Goal: Transaction & Acquisition: Book appointment/travel/reservation

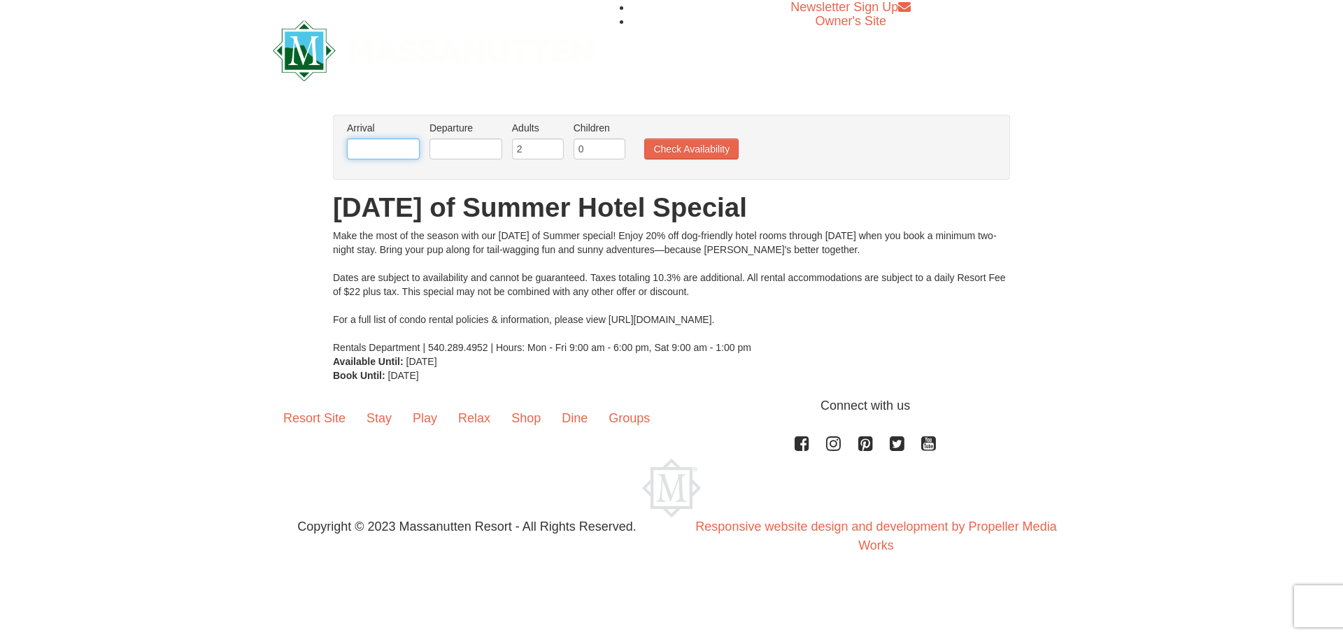
click at [382, 150] on input "text" at bounding box center [383, 148] width 73 height 21
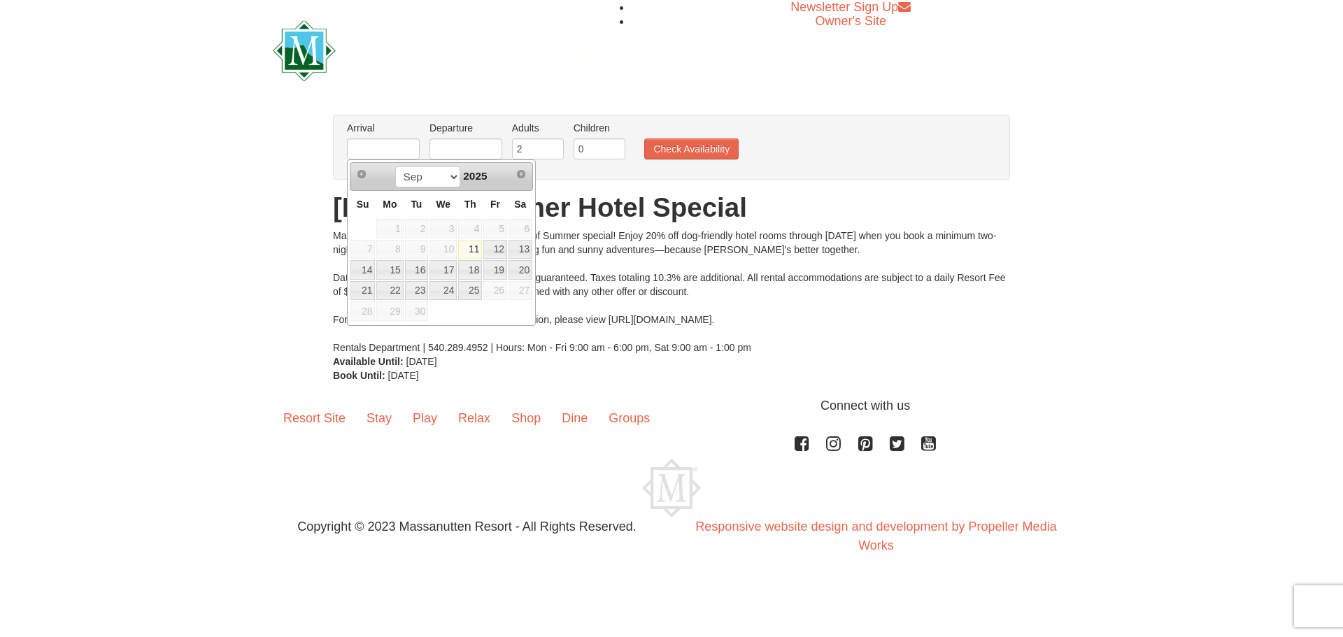
click at [487, 294] on span "26" at bounding box center [495, 291] width 24 height 20
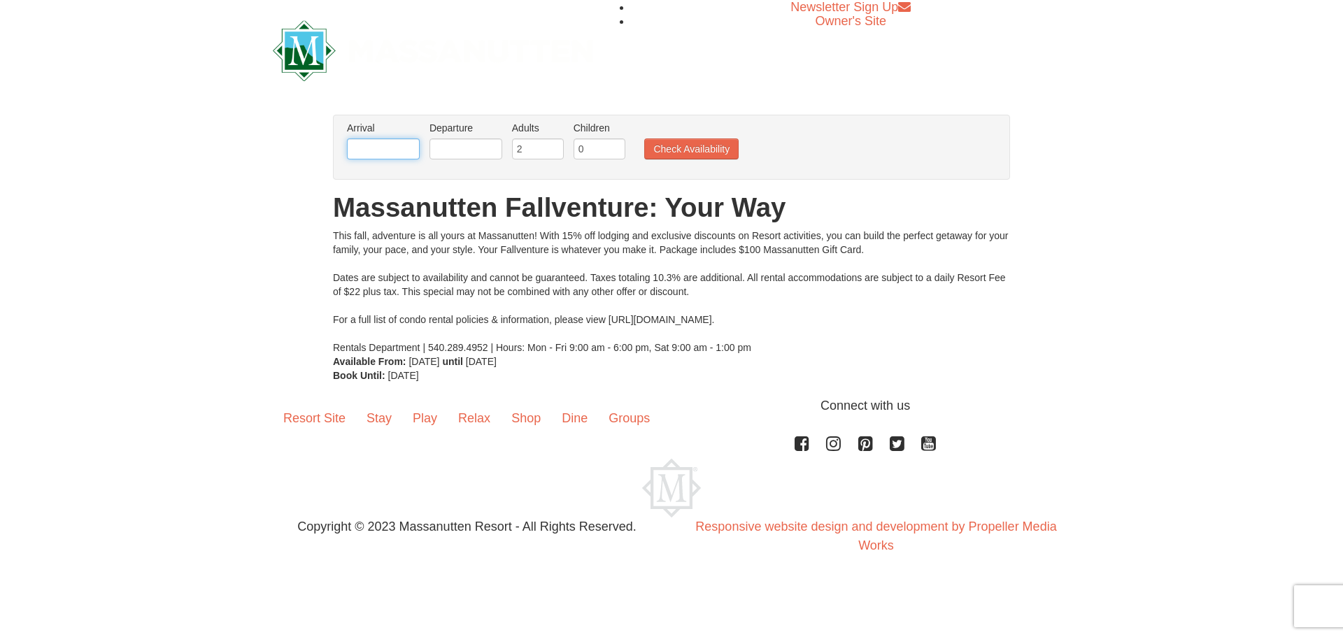
click at [373, 159] on input "text" at bounding box center [383, 148] width 73 height 21
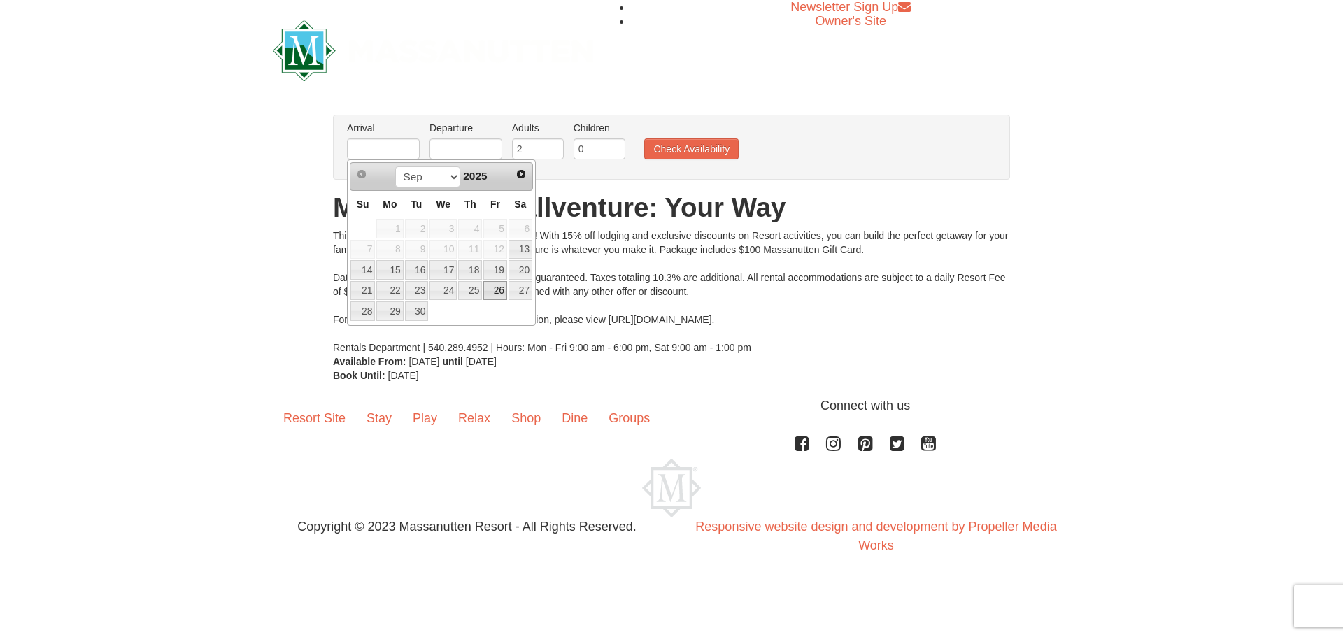
click at [488, 288] on link "26" at bounding box center [495, 291] width 24 height 20
type input "09/26/2025"
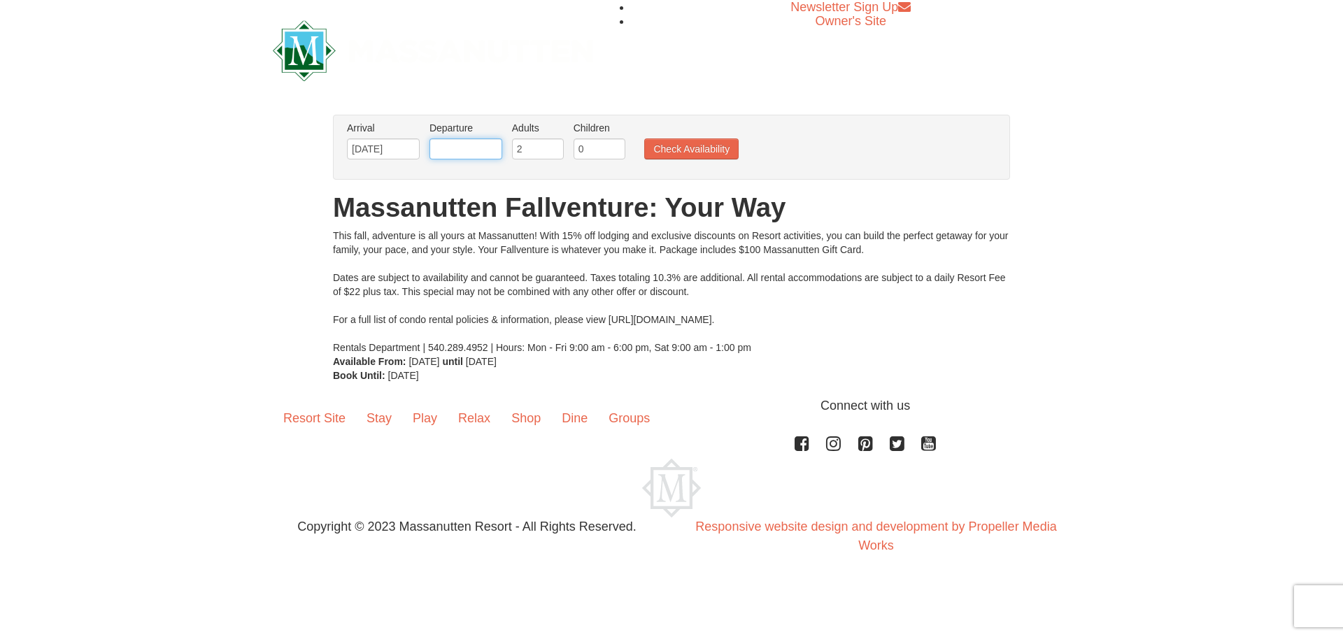
click at [487, 159] on input "text" at bounding box center [465, 148] width 73 height 21
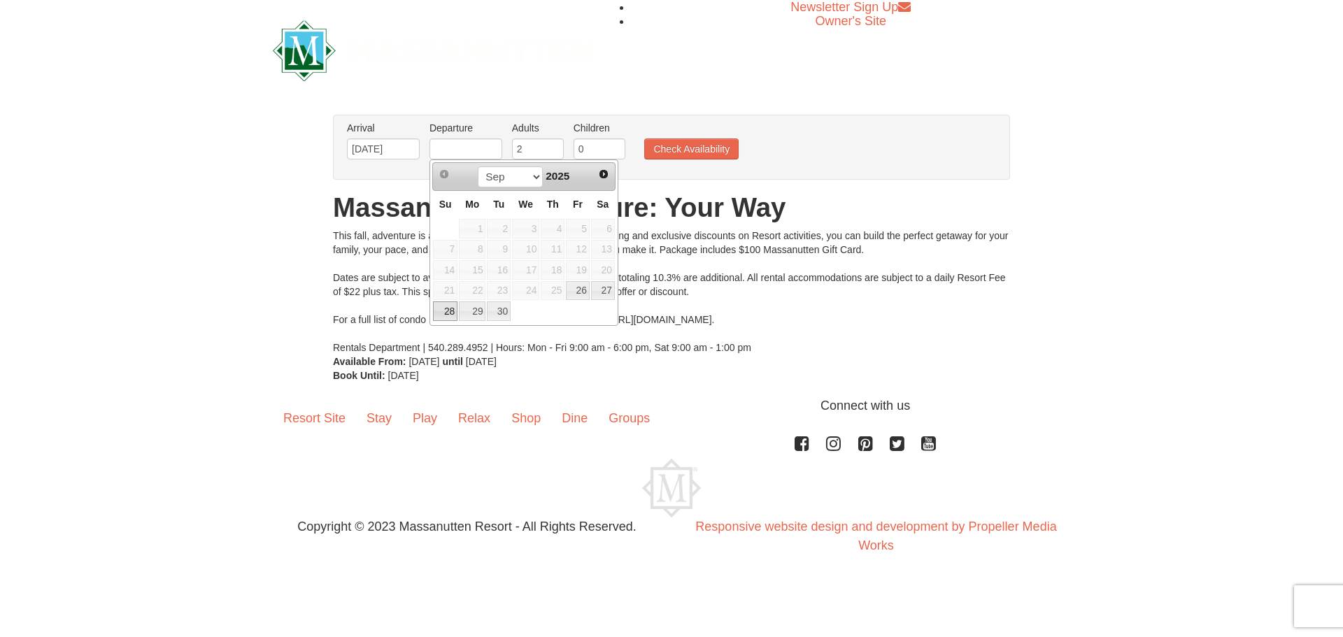
click at [438, 310] on link "28" at bounding box center [445, 311] width 24 height 20
type input "09/28/2025"
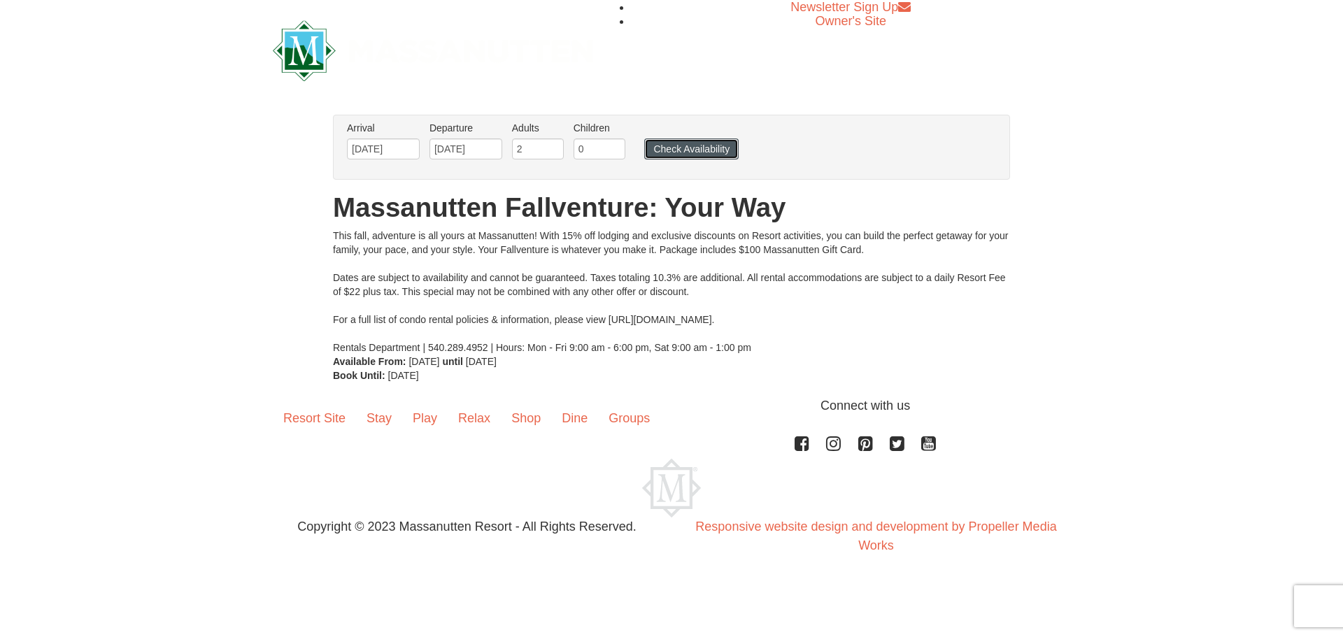
click at [684, 144] on button "Check Availability" at bounding box center [691, 148] width 94 height 21
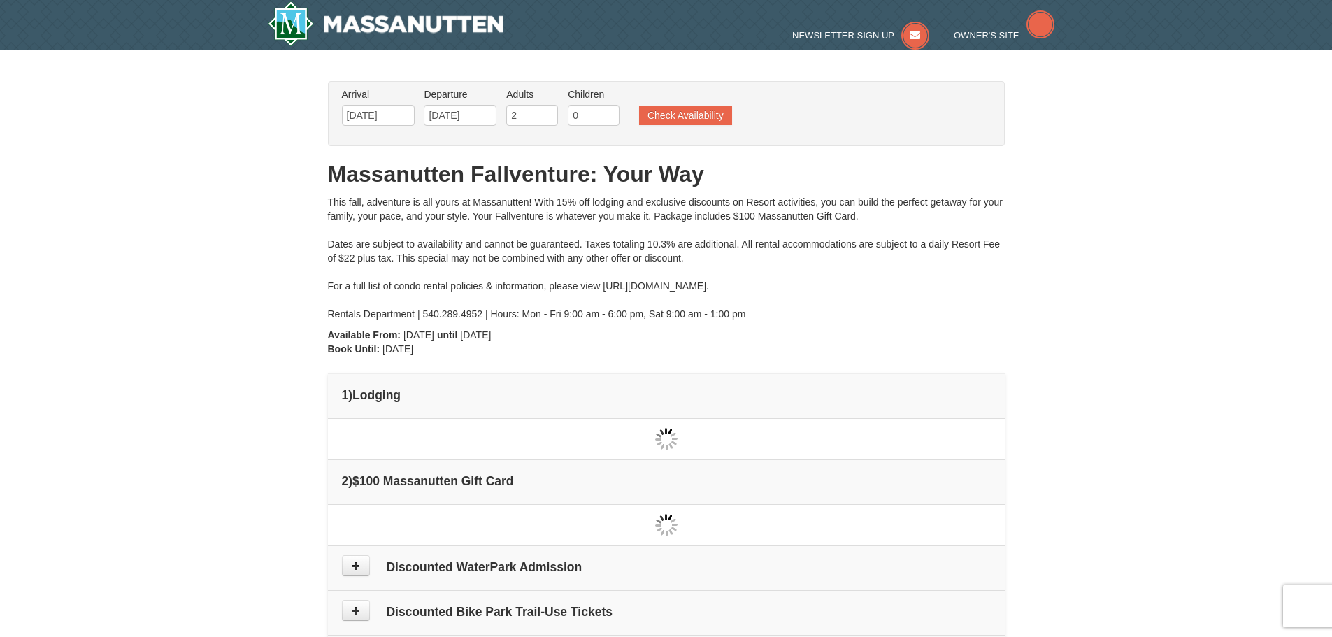
type input "[DATE]"
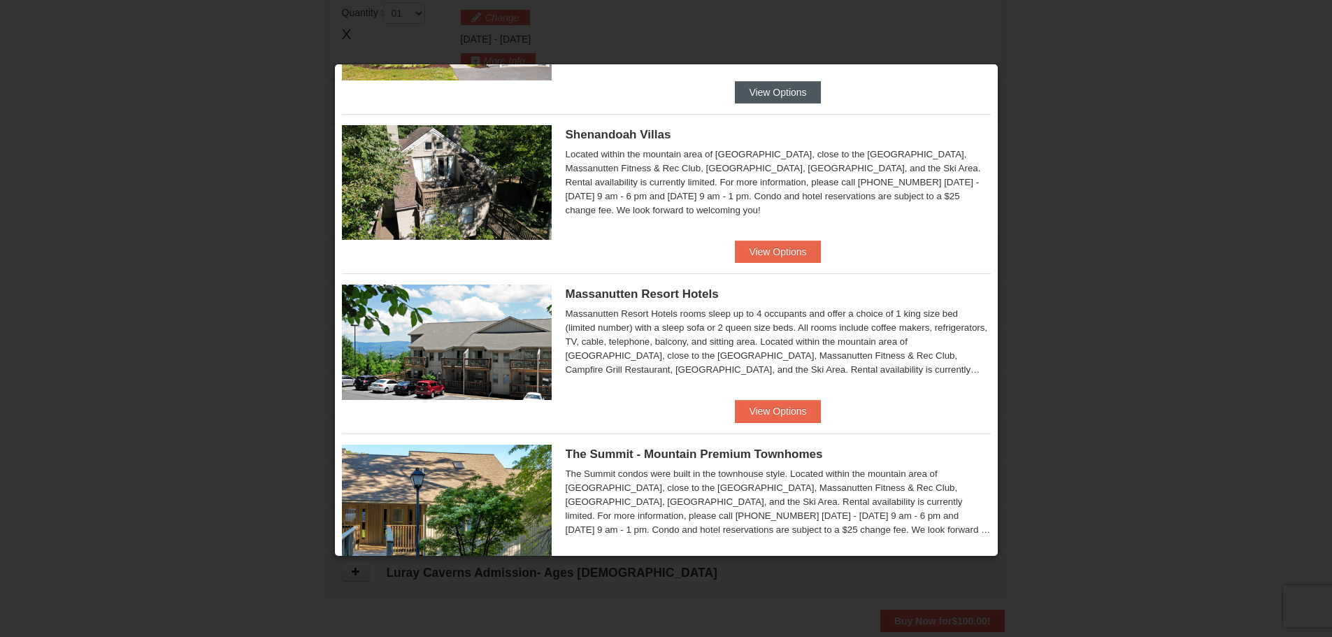
scroll to position [314, 0]
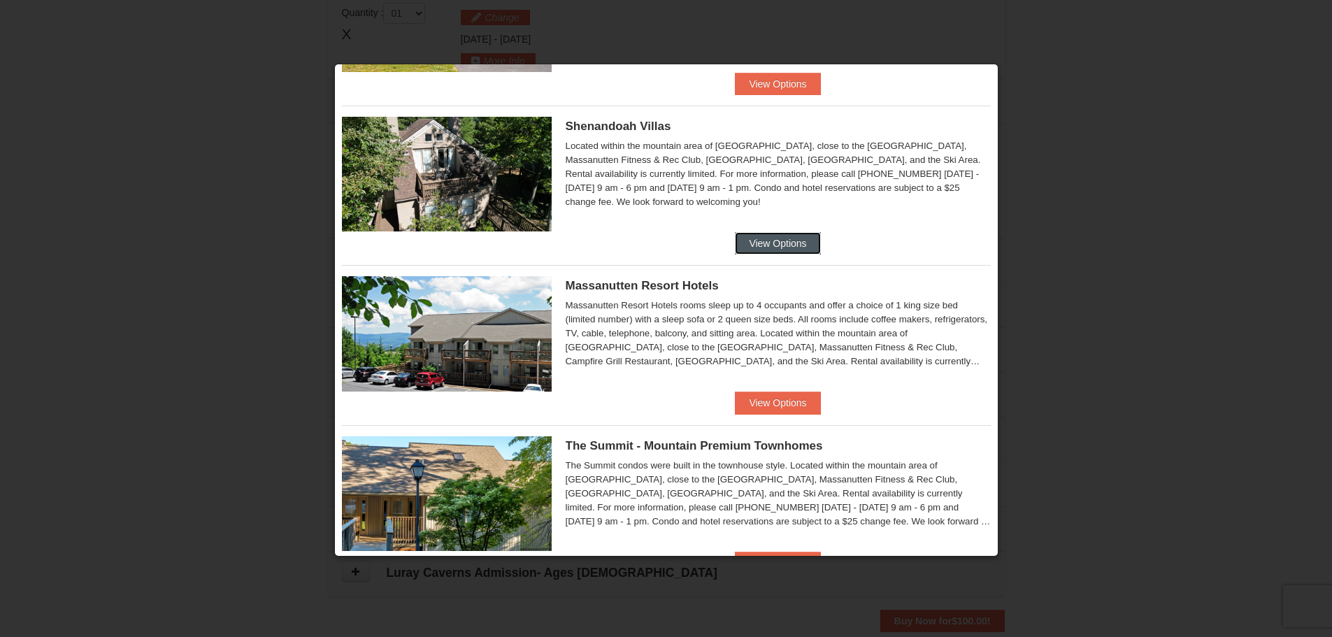
click at [743, 244] on button "View Options" at bounding box center [777, 243] width 85 height 22
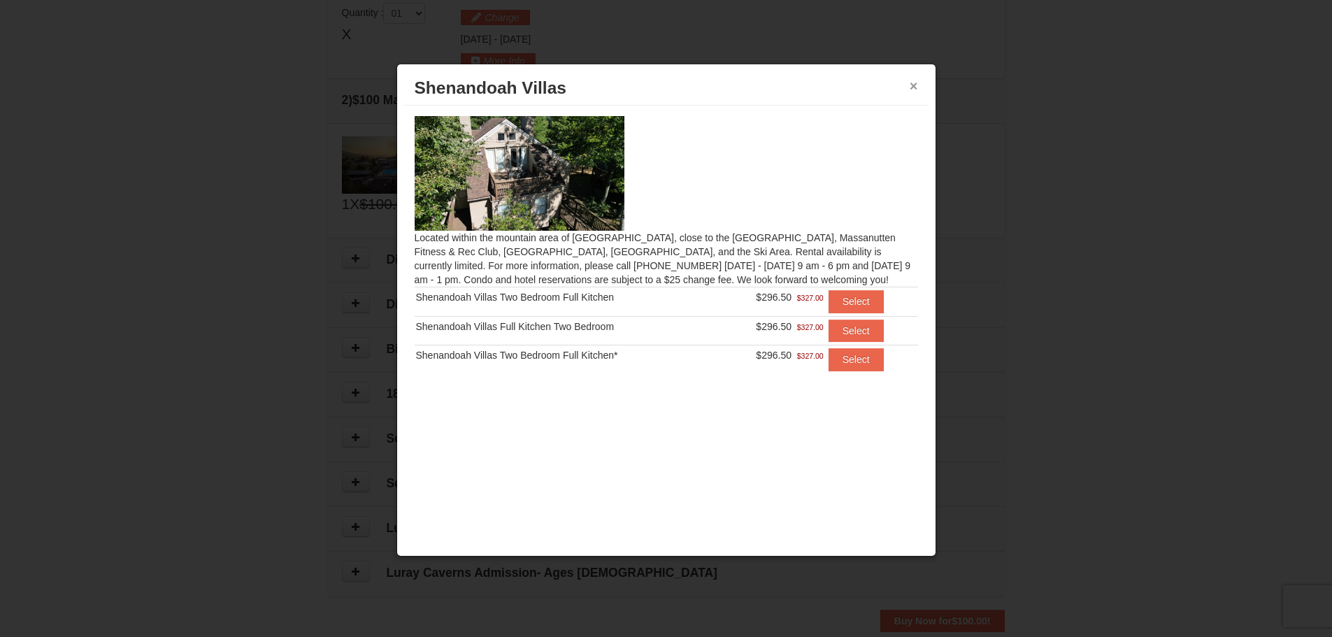
click at [916, 85] on button "×" at bounding box center [914, 86] width 8 height 14
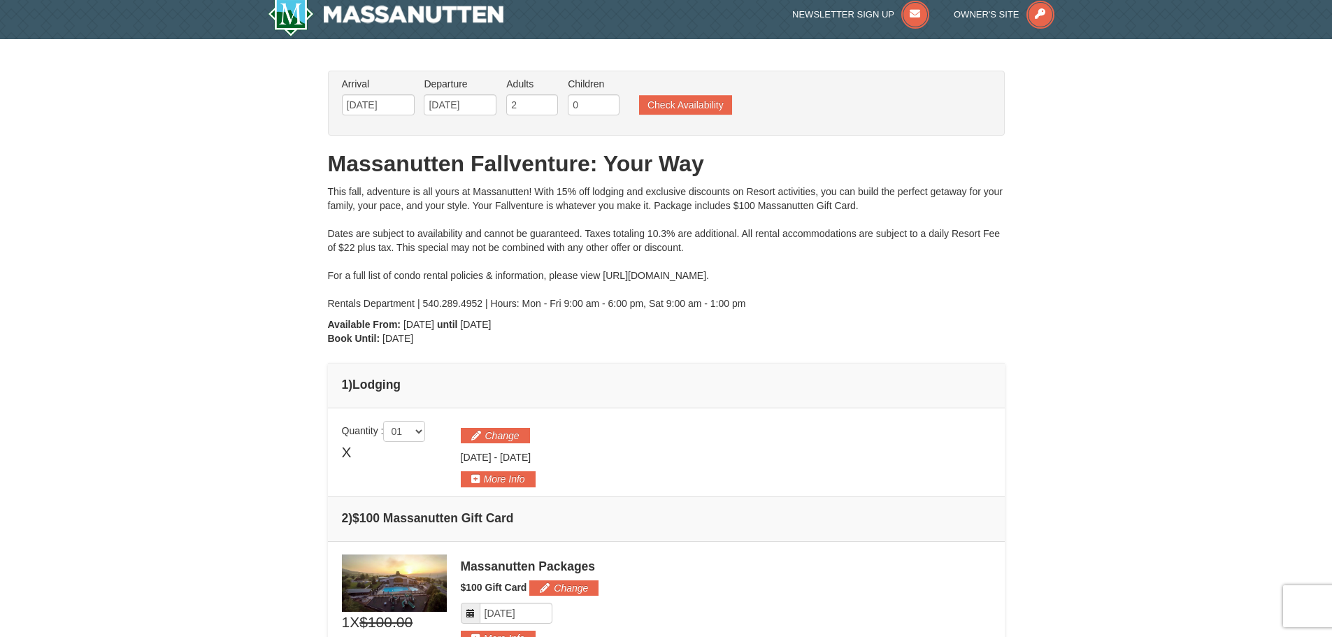
scroll to position [8, 0]
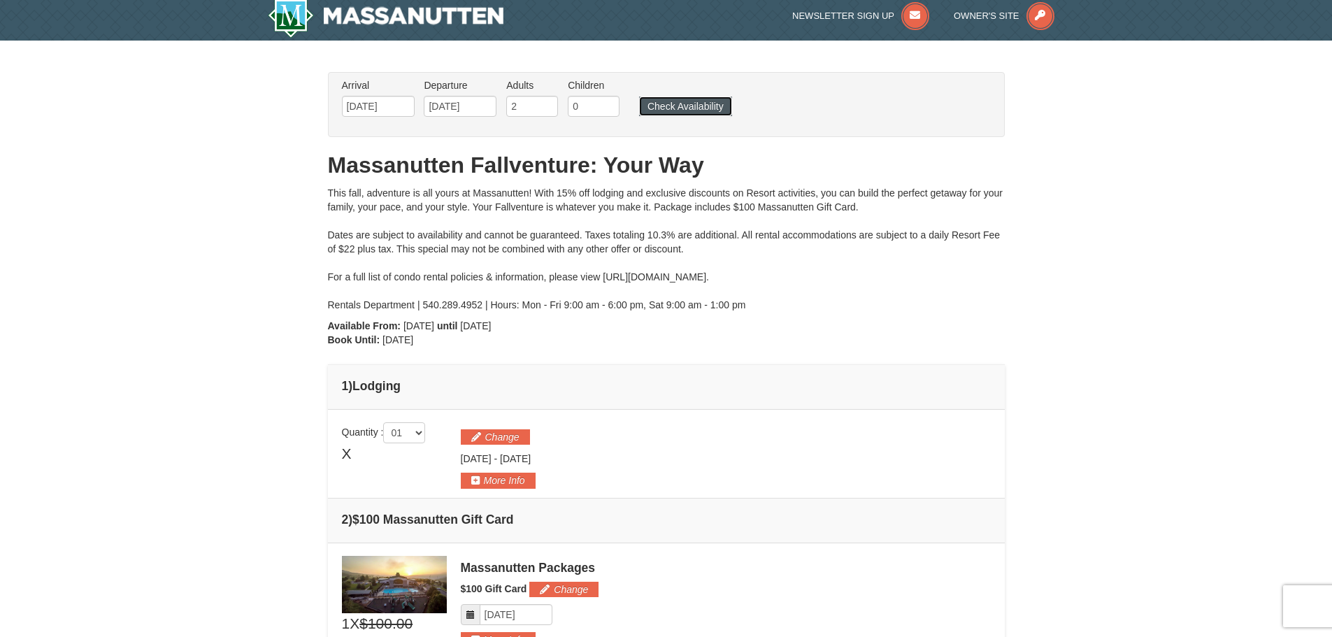
click at [682, 104] on button "Check Availability" at bounding box center [685, 107] width 93 height 20
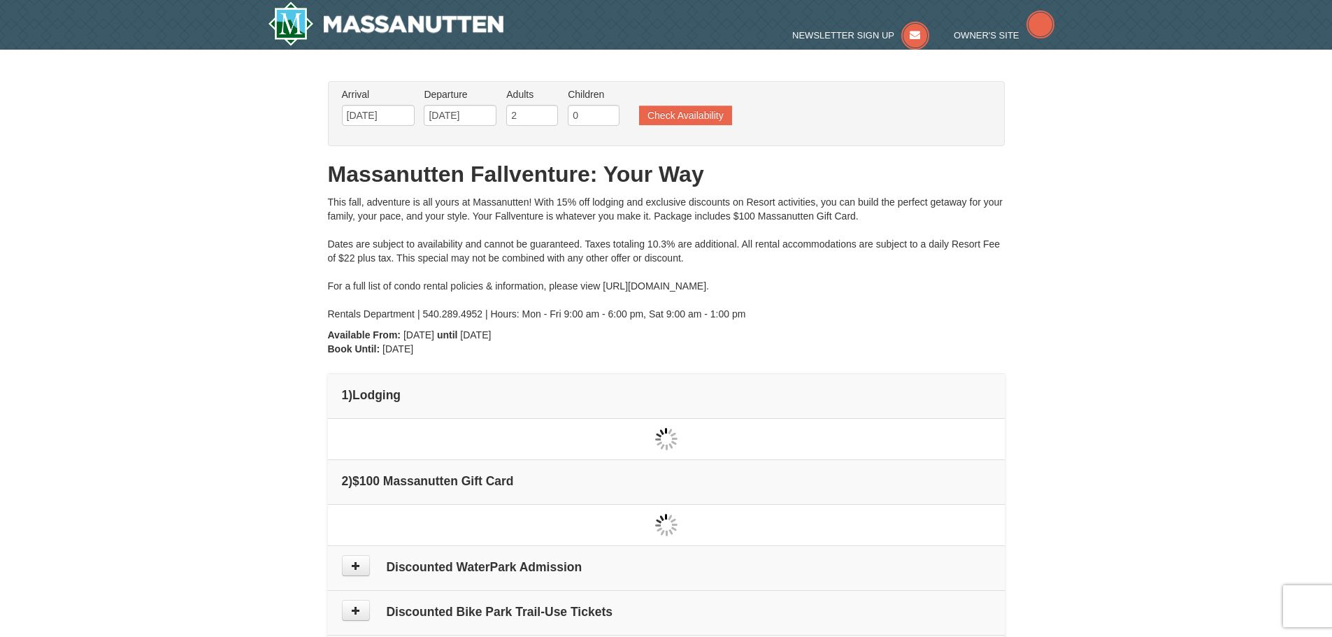
type input "[DATE]"
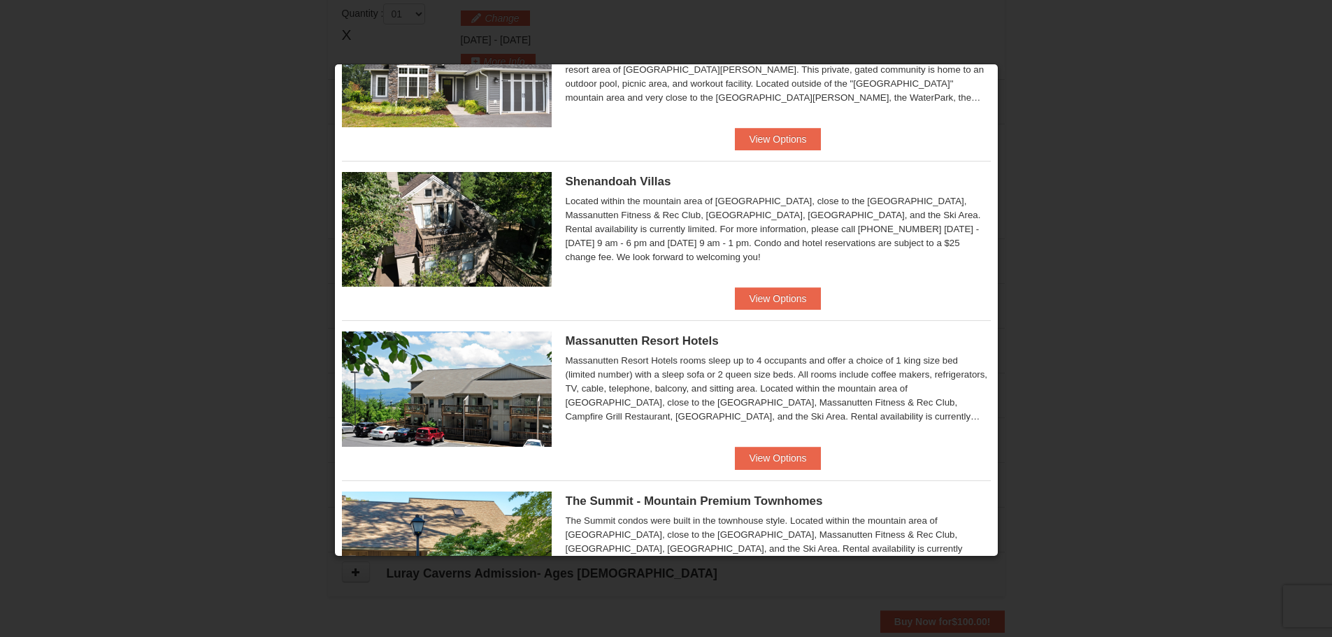
scroll to position [280, 0]
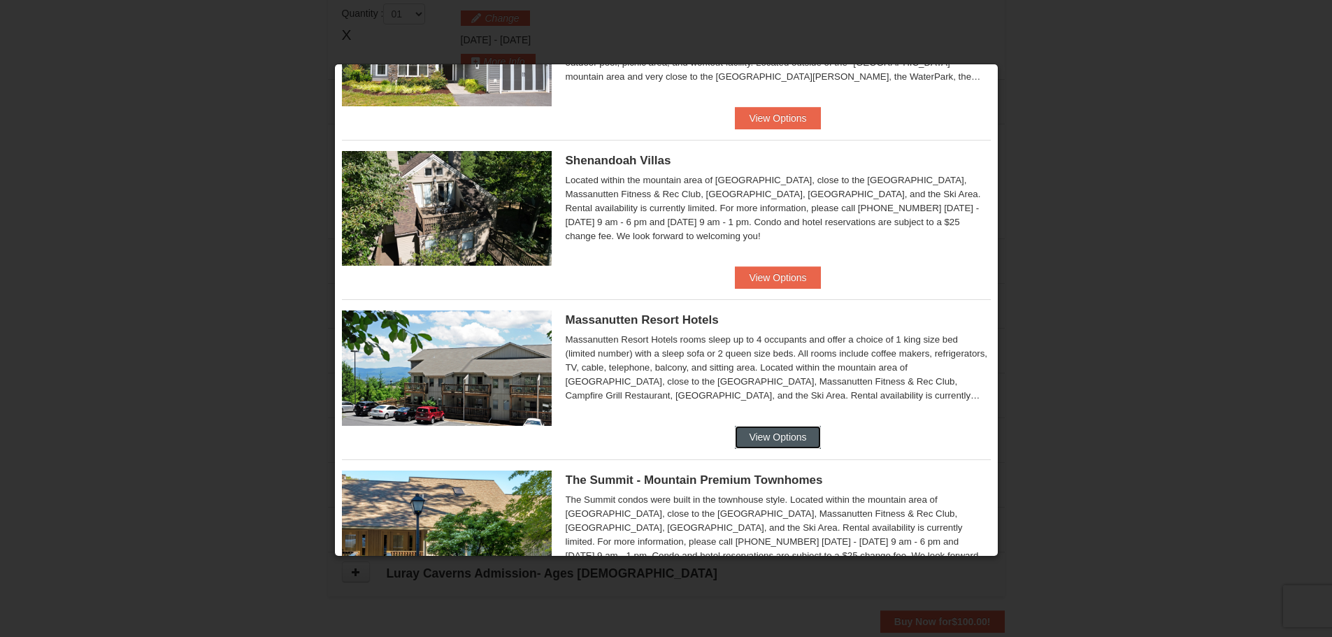
drag, startPoint x: 755, startPoint y: 432, endPoint x: 755, endPoint y: 441, distance: 9.8
click at [755, 441] on button "View Options" at bounding box center [777, 437] width 85 height 22
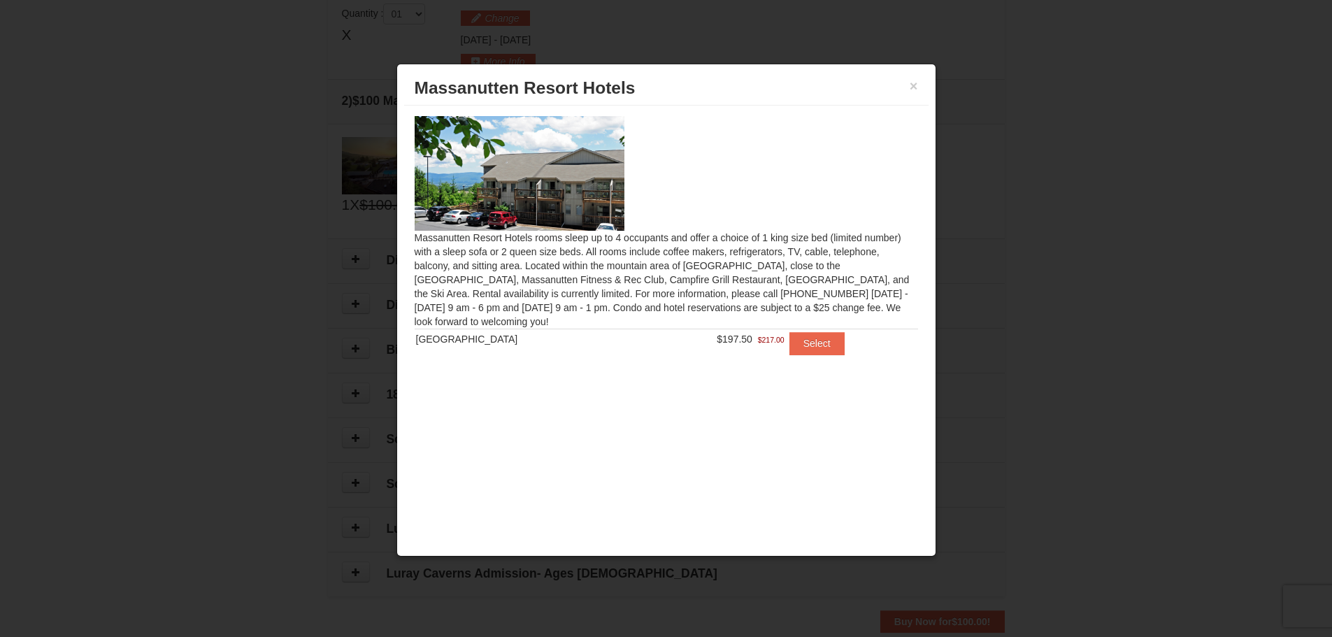
click at [563, 187] on img at bounding box center [520, 173] width 210 height 115
click at [917, 86] on button "×" at bounding box center [914, 86] width 8 height 14
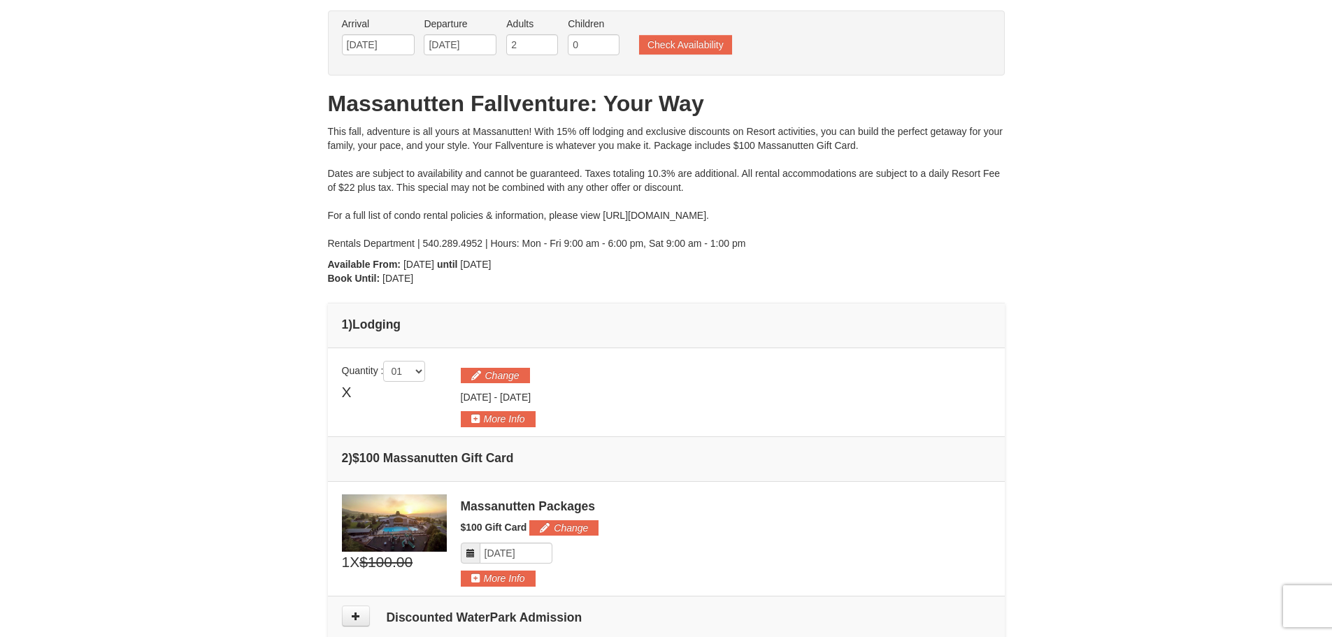
scroll to position [0, 0]
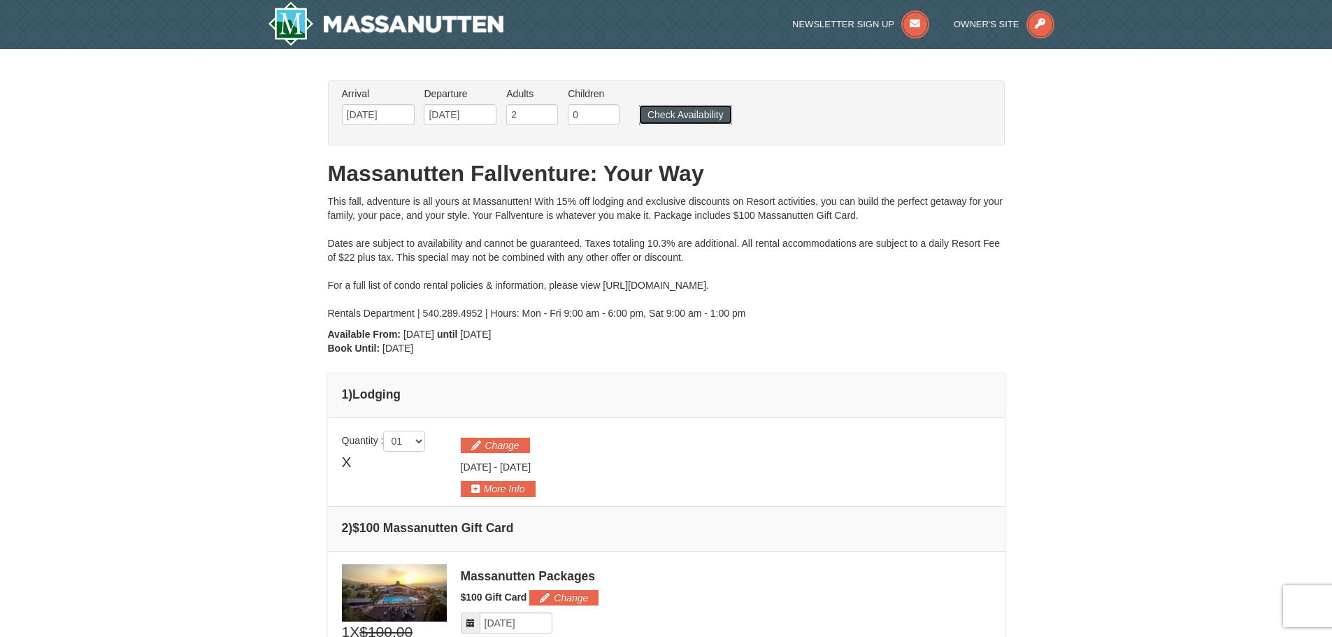
click at [675, 108] on button "Check Availability" at bounding box center [685, 115] width 93 height 20
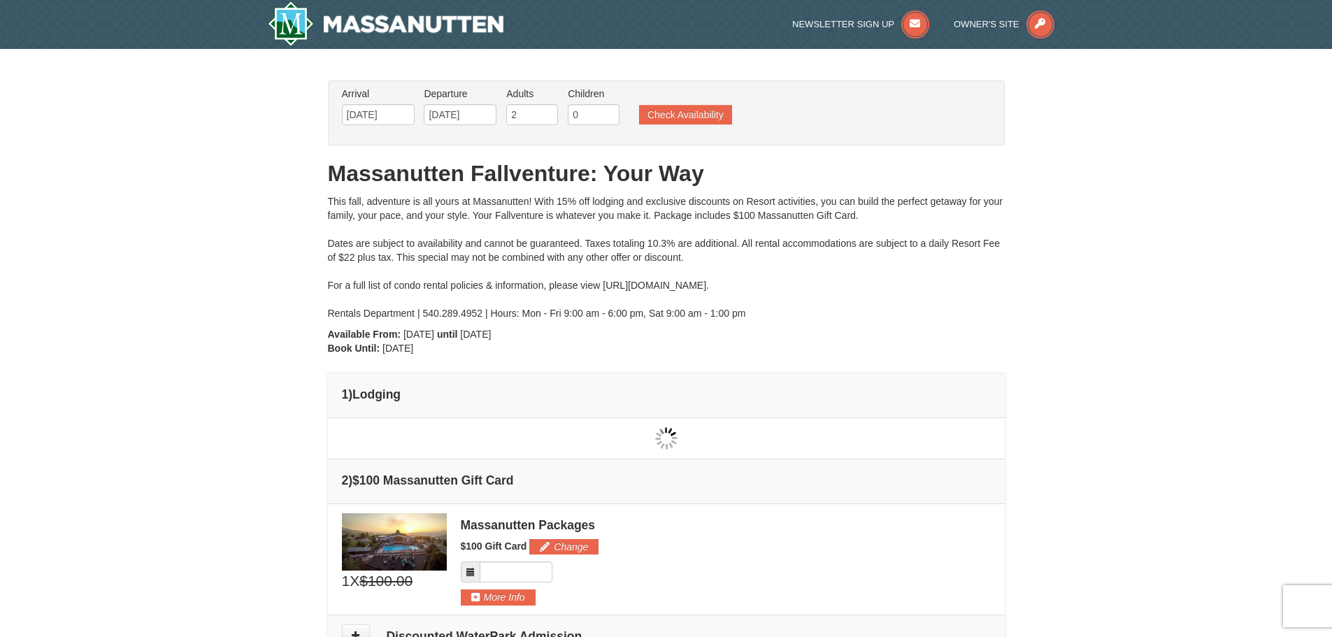
type input "[DATE]"
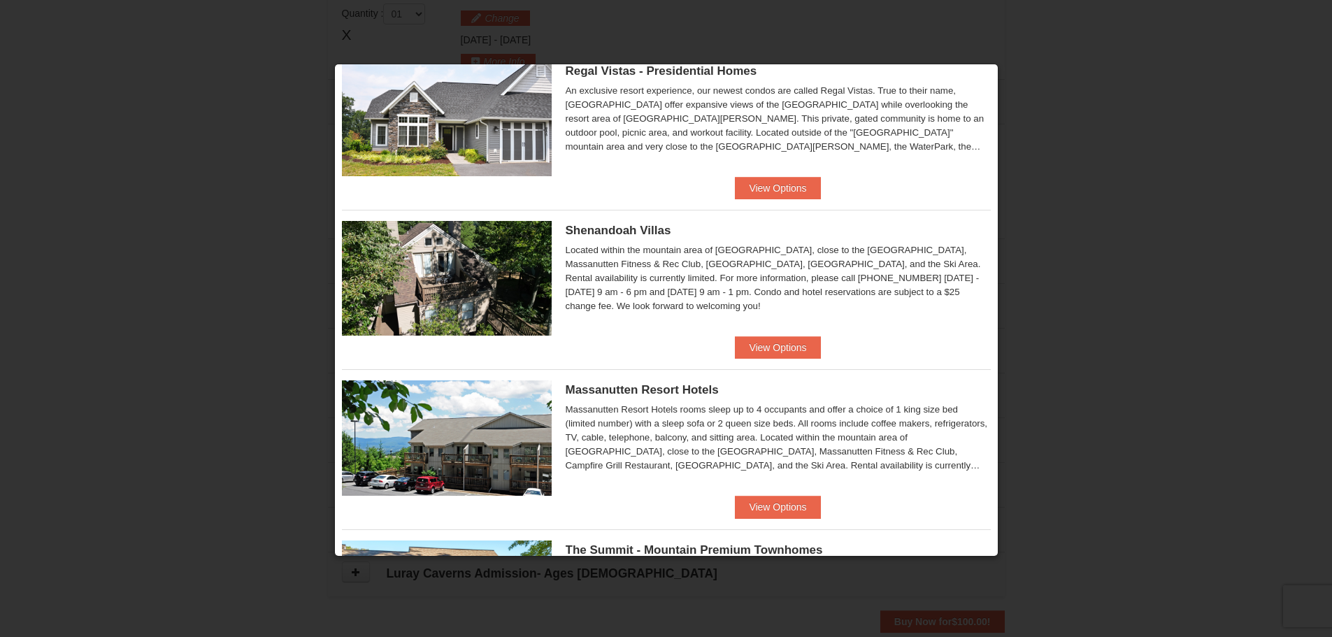
scroll to position [140, 0]
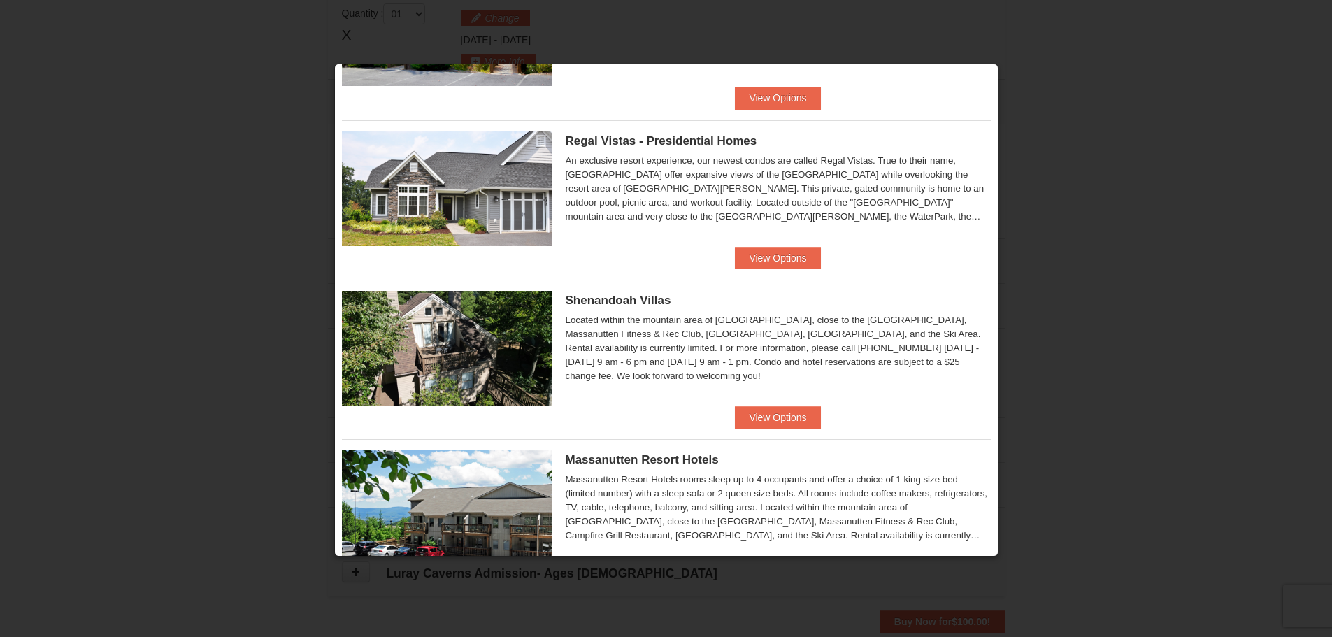
click at [779, 243] on div "Regal Vistas - Presidential Homes Regal Vistas Two Bedroom Presidential Home wi…" at bounding box center [666, 183] width 649 height 127
click at [774, 258] on button "View Options" at bounding box center [777, 258] width 85 height 22
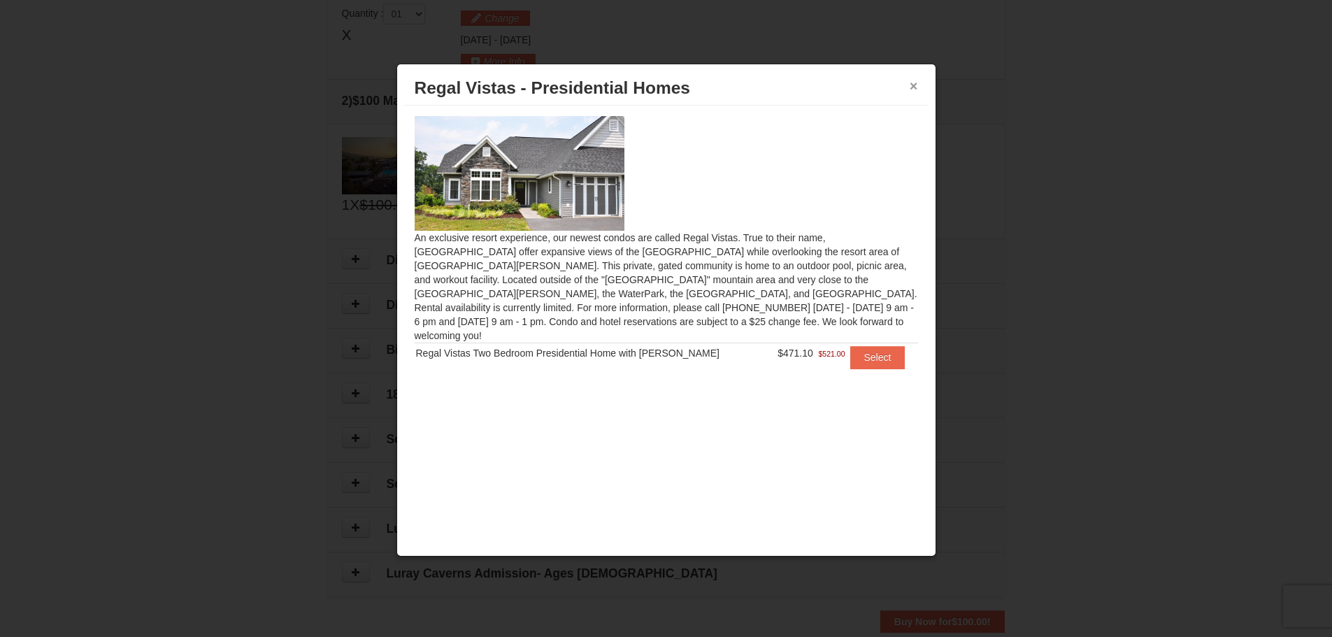
click at [911, 81] on button "×" at bounding box center [914, 86] width 8 height 14
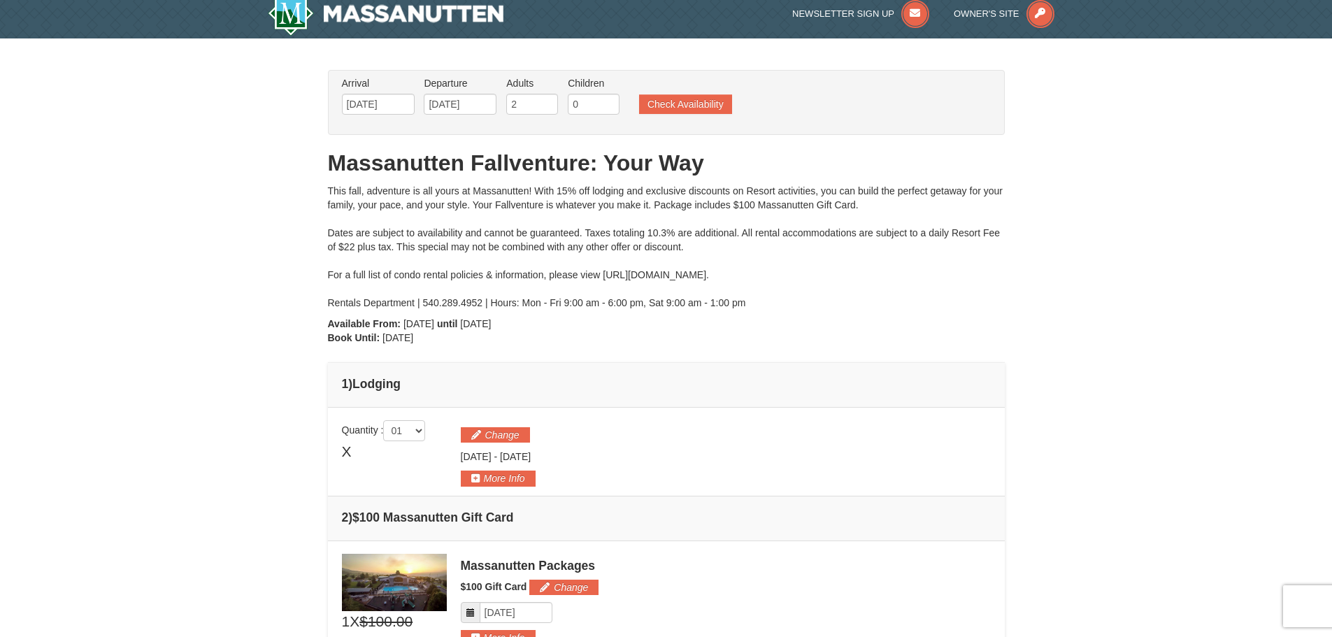
scroll to position [0, 0]
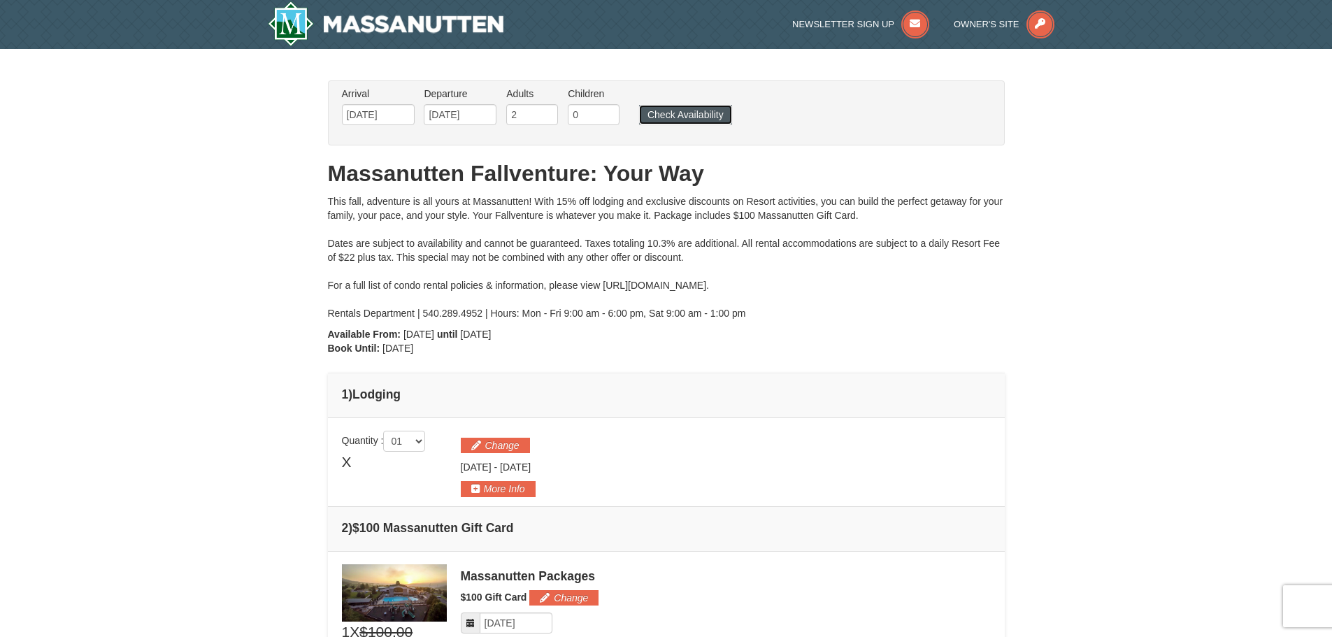
click at [688, 117] on button "Check Availability" at bounding box center [685, 115] width 93 height 20
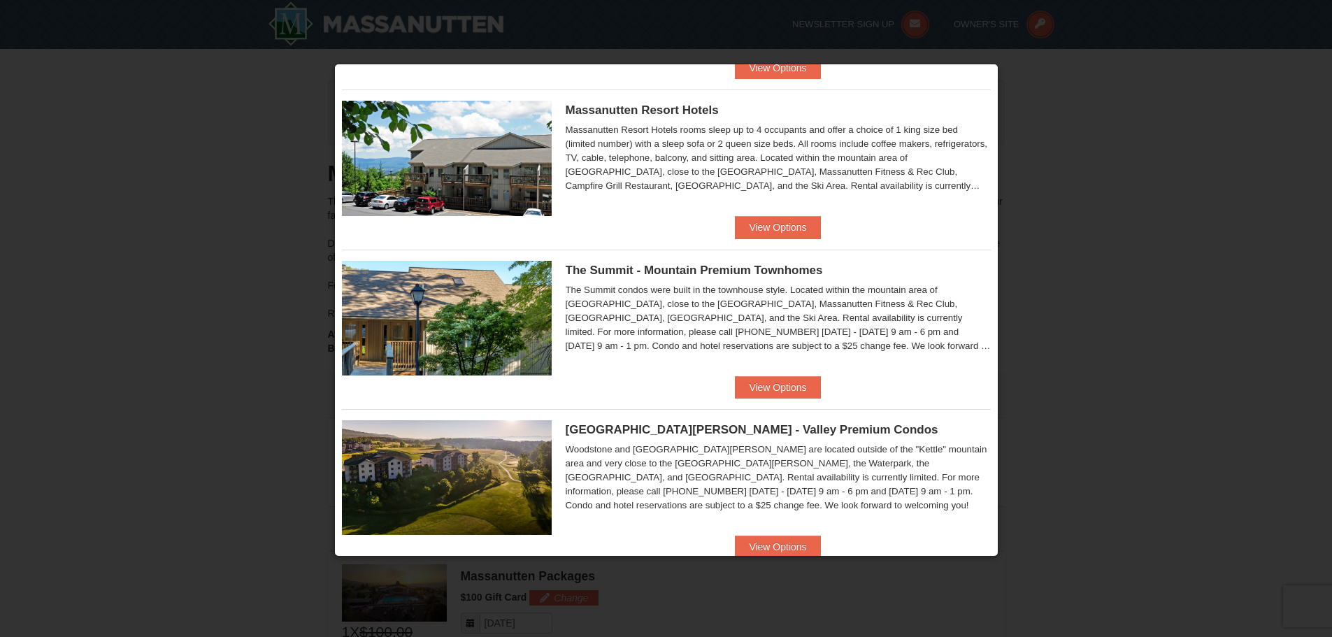
scroll to position [523, 0]
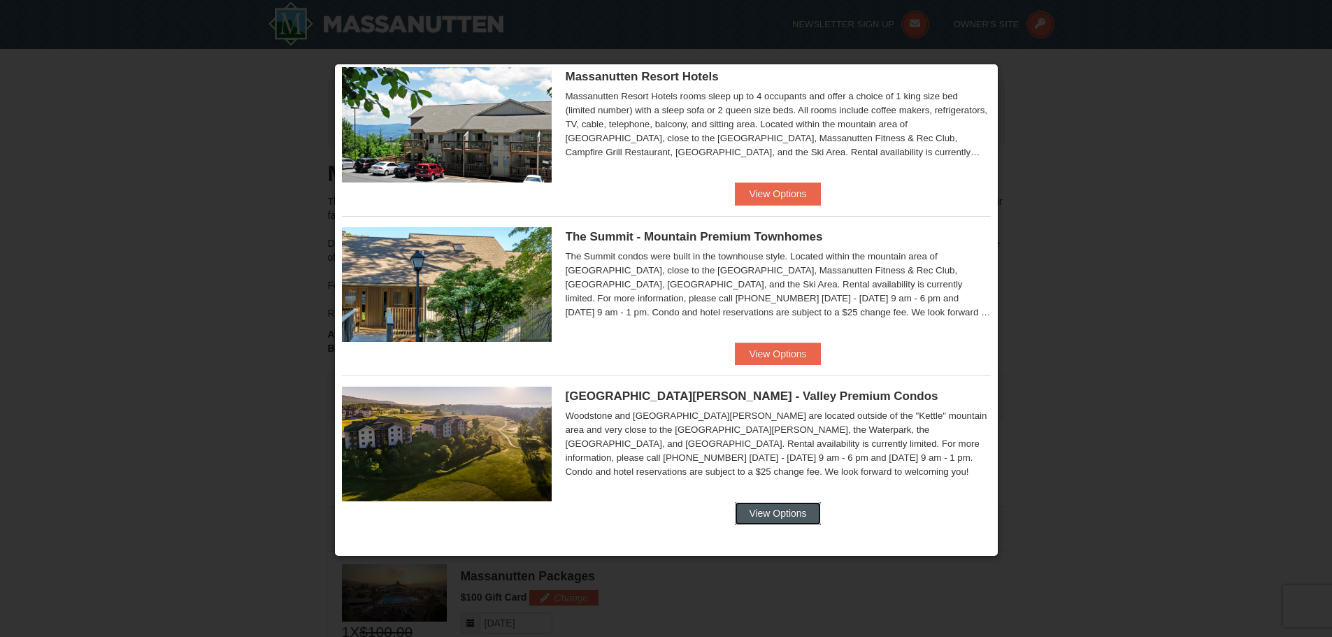
click at [771, 507] on button "View Options" at bounding box center [777, 513] width 85 height 22
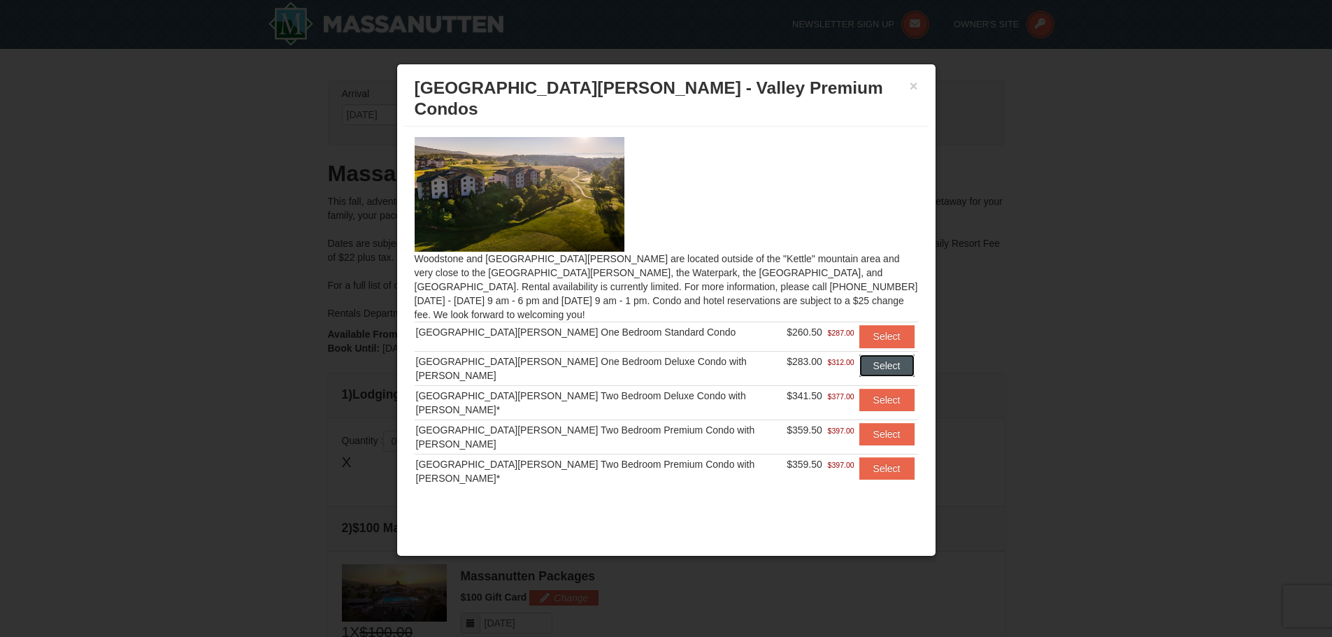
click at [875, 355] on button "Select" at bounding box center [887, 366] width 55 height 22
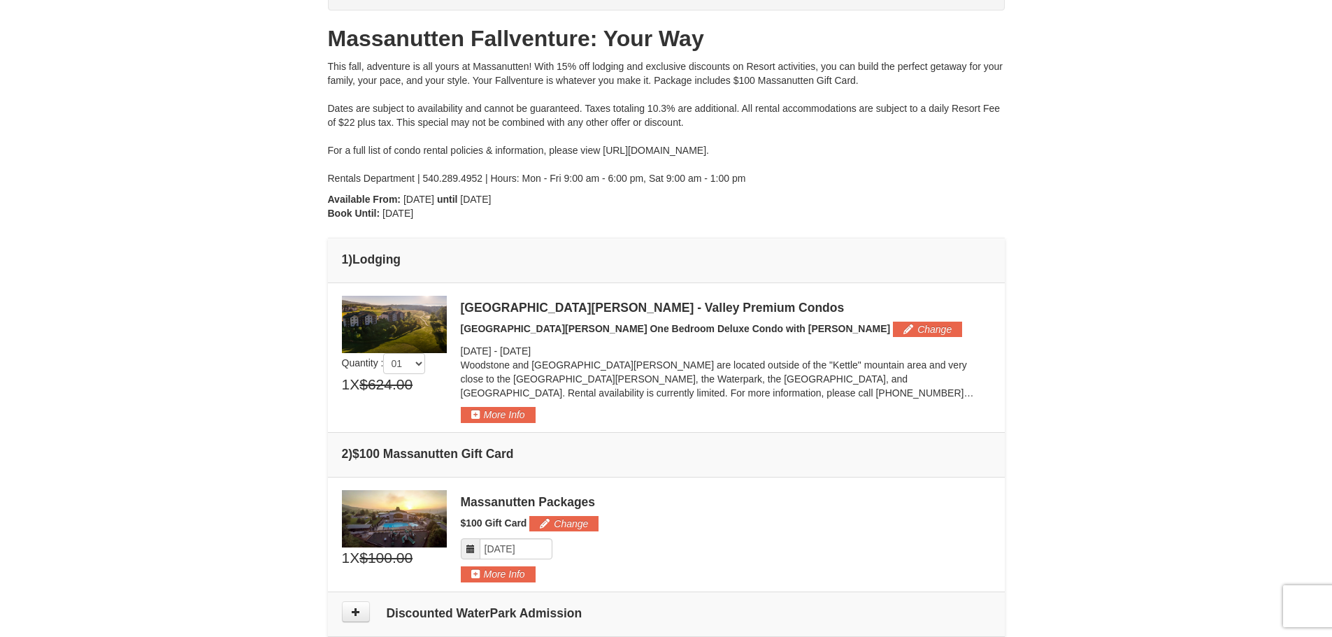
scroll to position [0, 0]
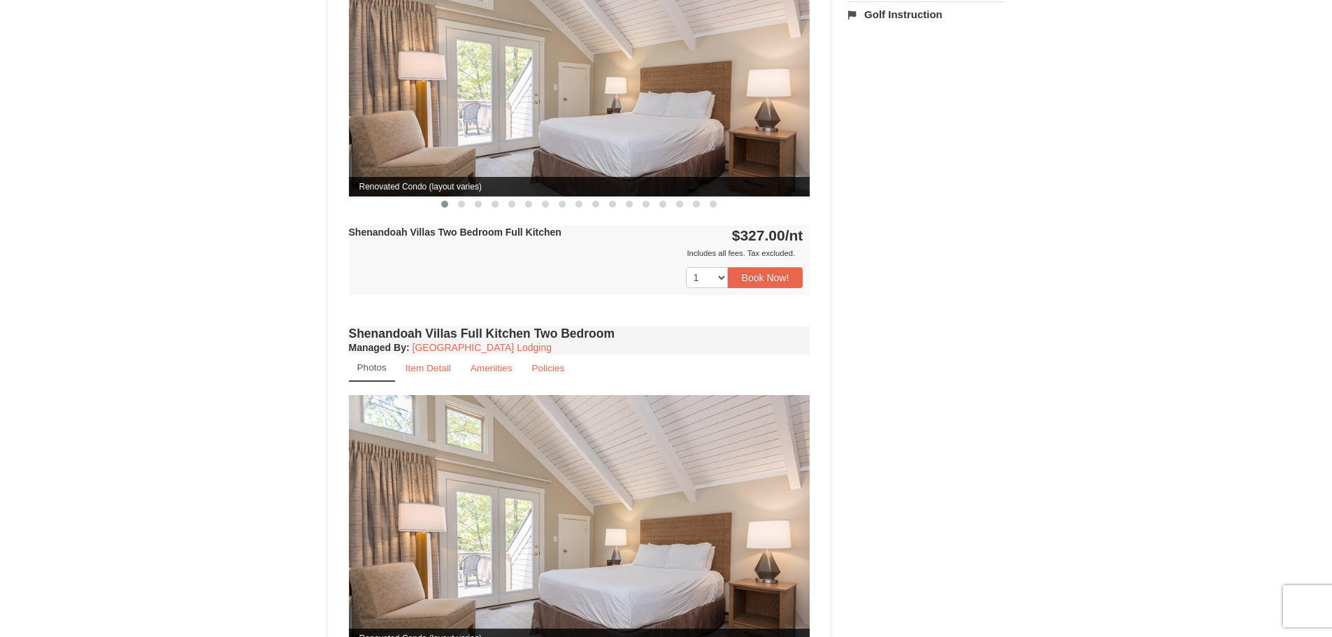
scroll to position [909, 0]
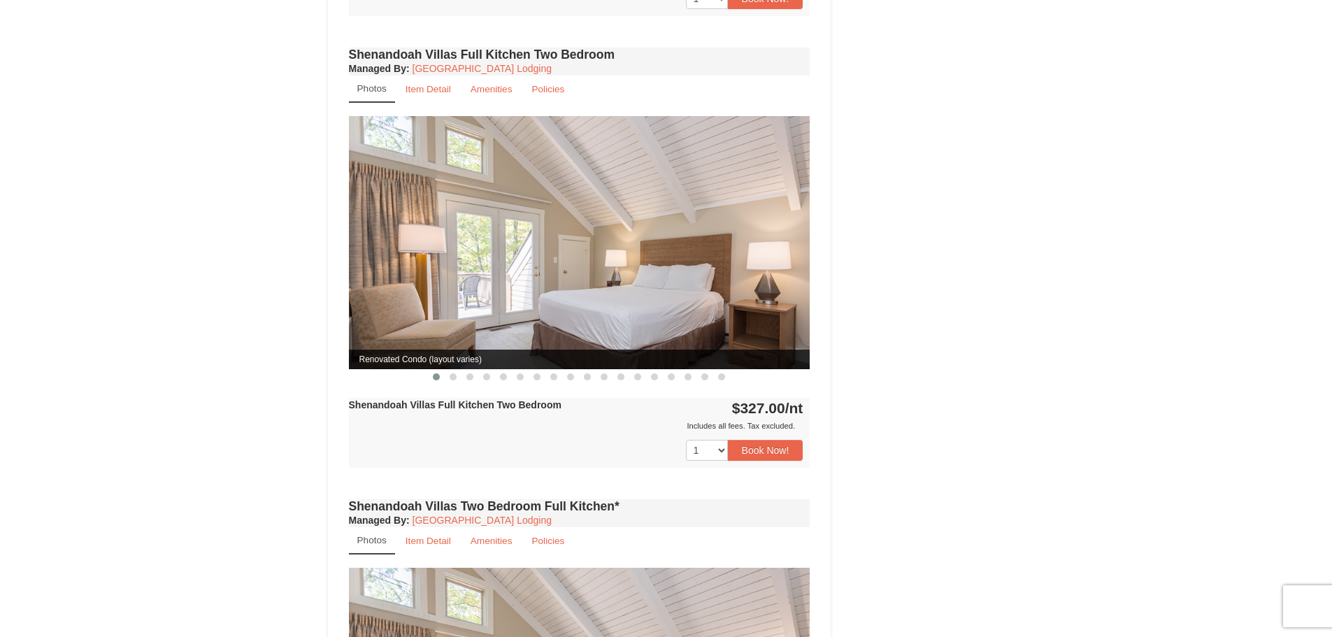
click at [633, 180] on img at bounding box center [580, 242] width 462 height 252
click at [636, 208] on img at bounding box center [580, 242] width 462 height 252
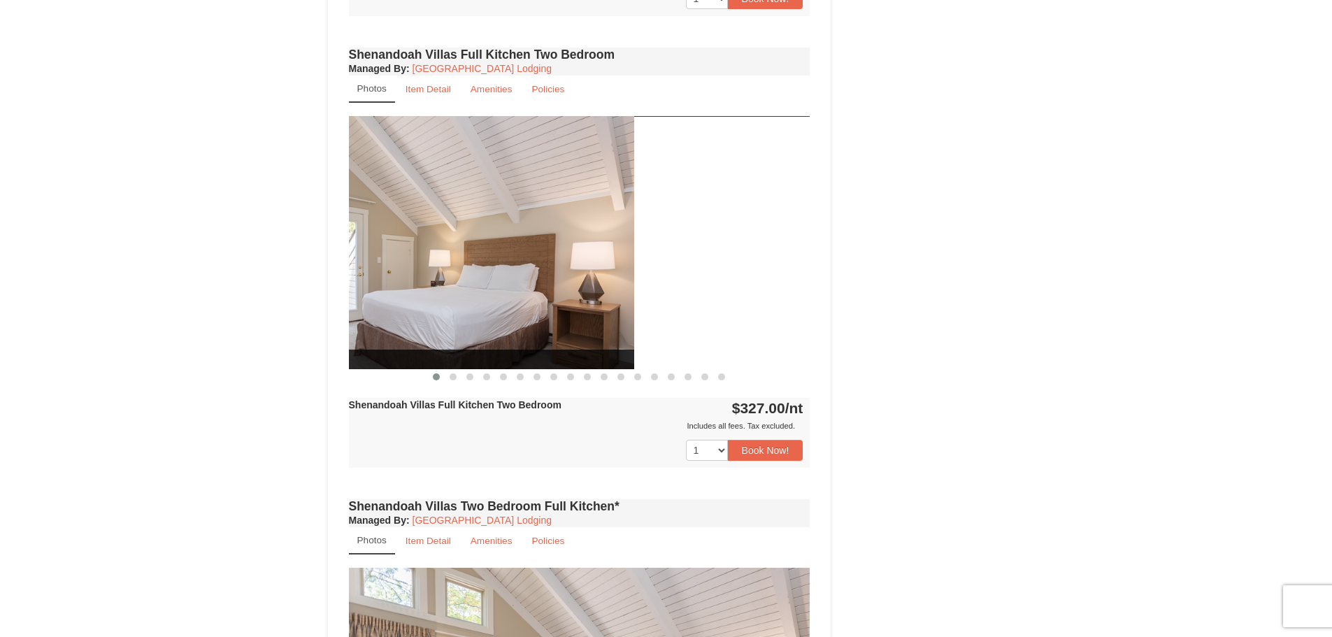
drag, startPoint x: 639, startPoint y: 213, endPoint x: 383, endPoint y: 229, distance: 256.5
click at [371, 237] on img at bounding box center [404, 242] width 462 height 252
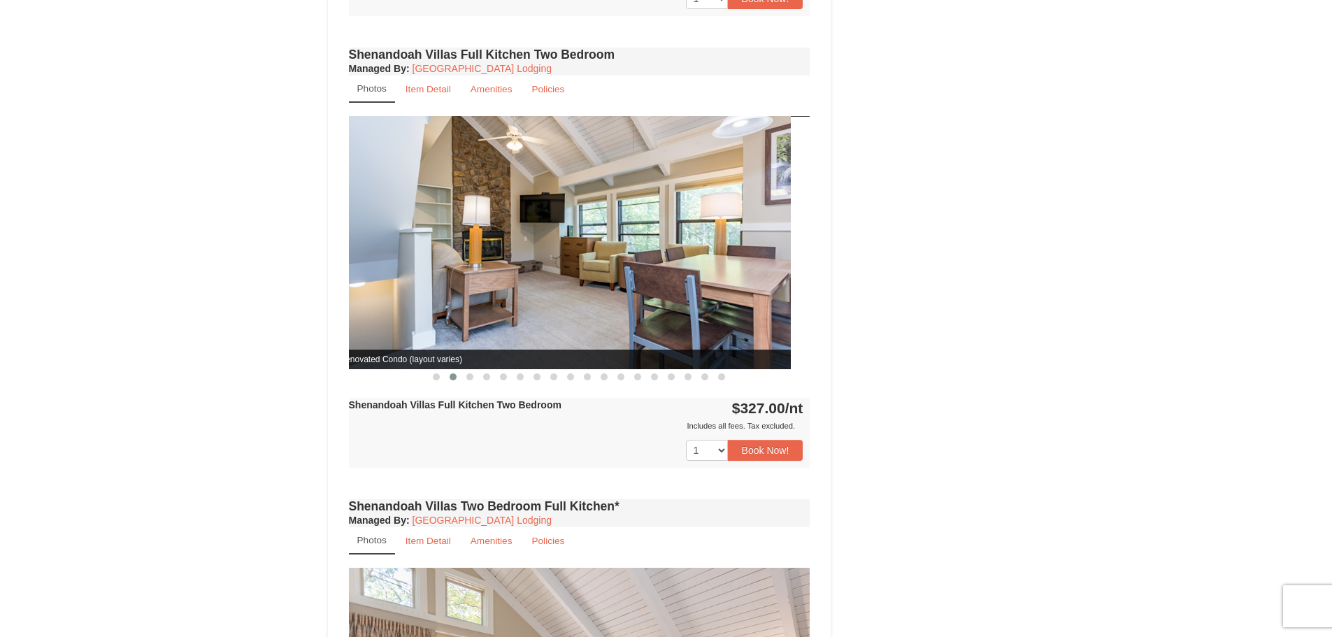
drag, startPoint x: 727, startPoint y: 211, endPoint x: 357, endPoint y: 237, distance: 371.6
click at [411, 234] on img at bounding box center [560, 242] width 462 height 252
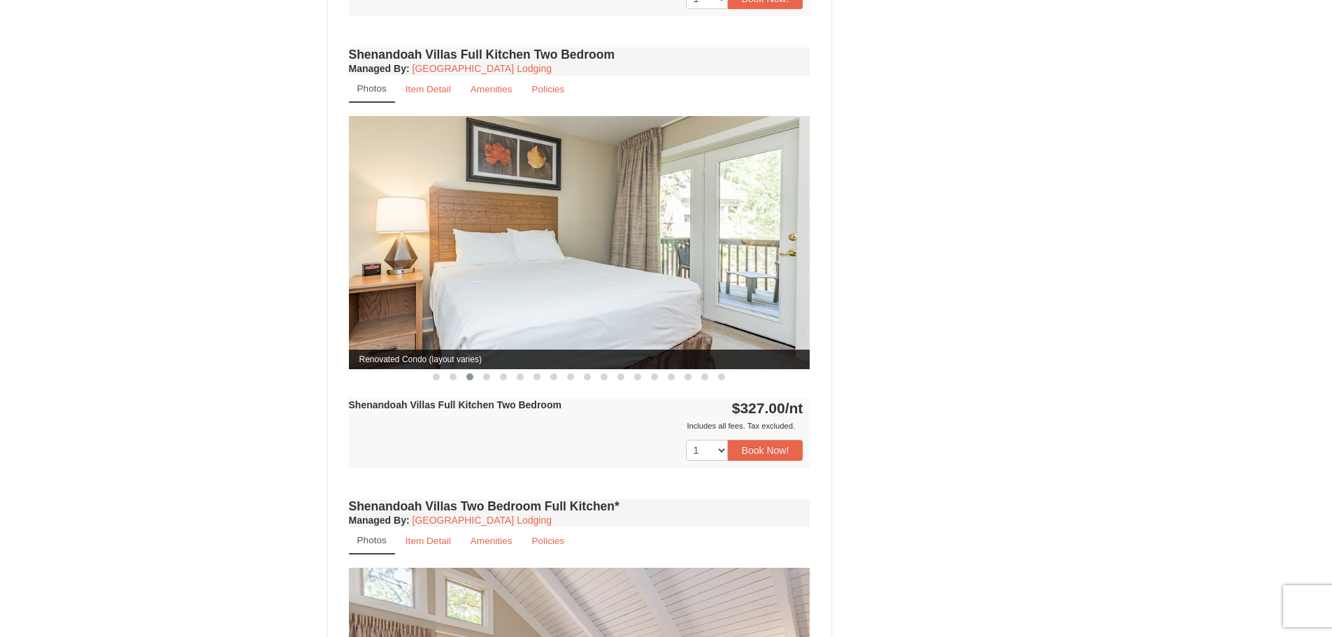
drag, startPoint x: 683, startPoint y: 214, endPoint x: 396, endPoint y: 220, distance: 286.8
click at [415, 218] on img at bounding box center [580, 242] width 462 height 252
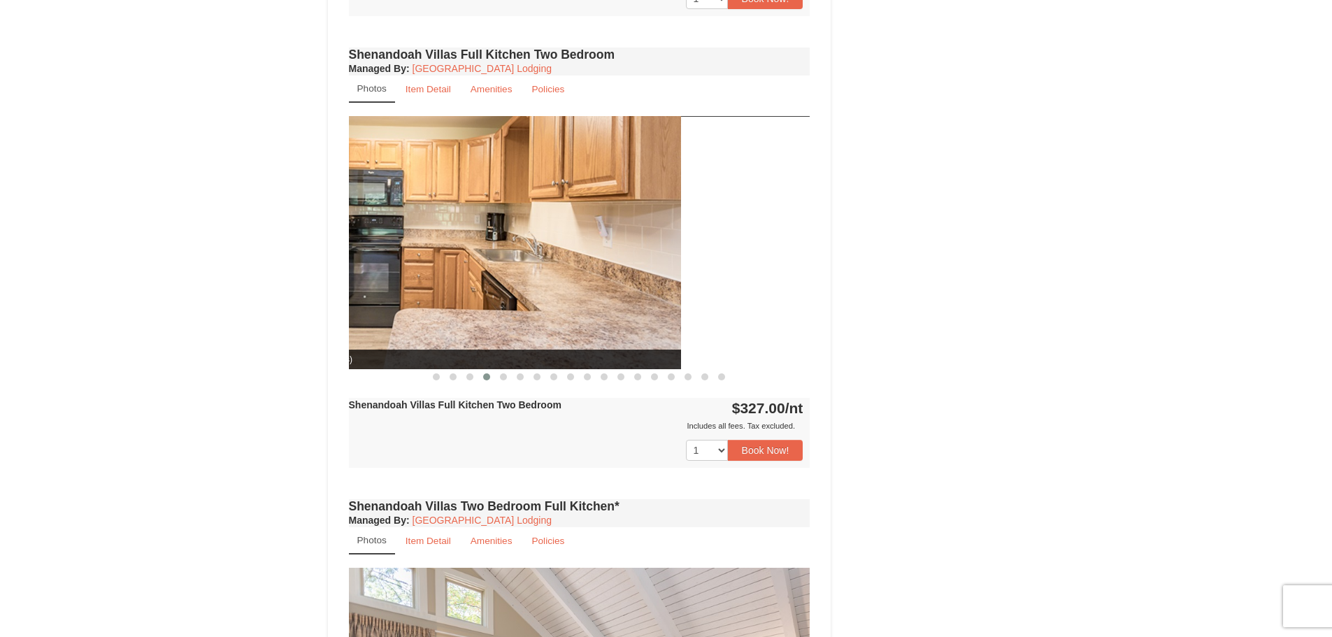
drag, startPoint x: 701, startPoint y: 213, endPoint x: 396, endPoint y: 214, distance: 304.9
click at [408, 212] on img at bounding box center [451, 242] width 462 height 252
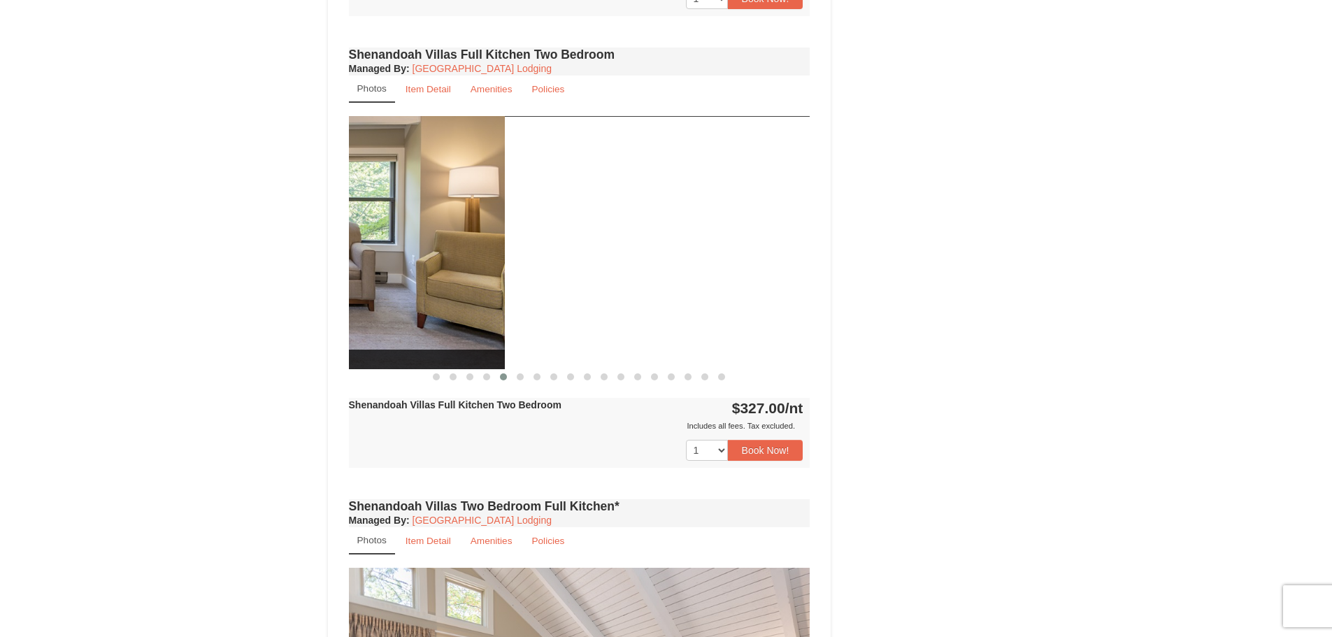
drag, startPoint x: 714, startPoint y: 210, endPoint x: 346, endPoint y: 218, distance: 368.7
click at [346, 218] on div "Shenandoah Villas Full Kitchen Two Bedroom Managed By : Massanutten Resort Lodg…" at bounding box center [580, 270] width 469 height 452
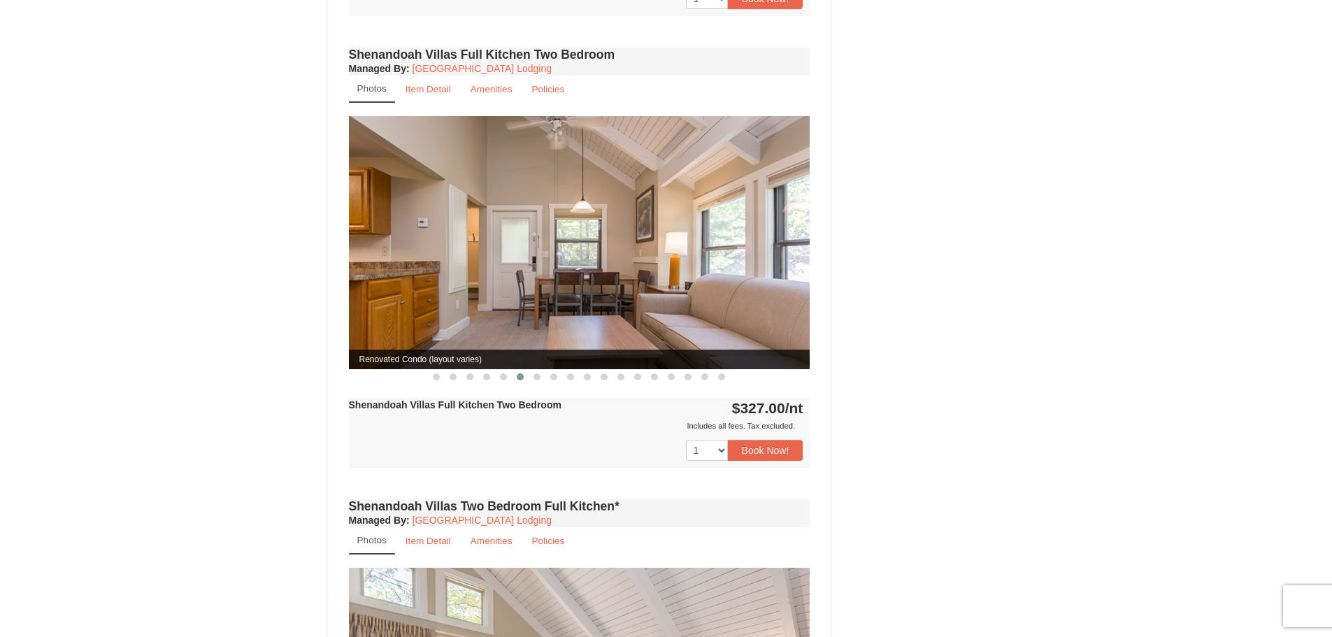
drag, startPoint x: 688, startPoint y: 212, endPoint x: 317, endPoint y: 207, distance: 370.7
click at [324, 206] on div "× Shenandoah Villas Book from $327.00! 1822 Resort Drive, Massanutten, VA Avail…" at bounding box center [666, 200] width 705 height 2092
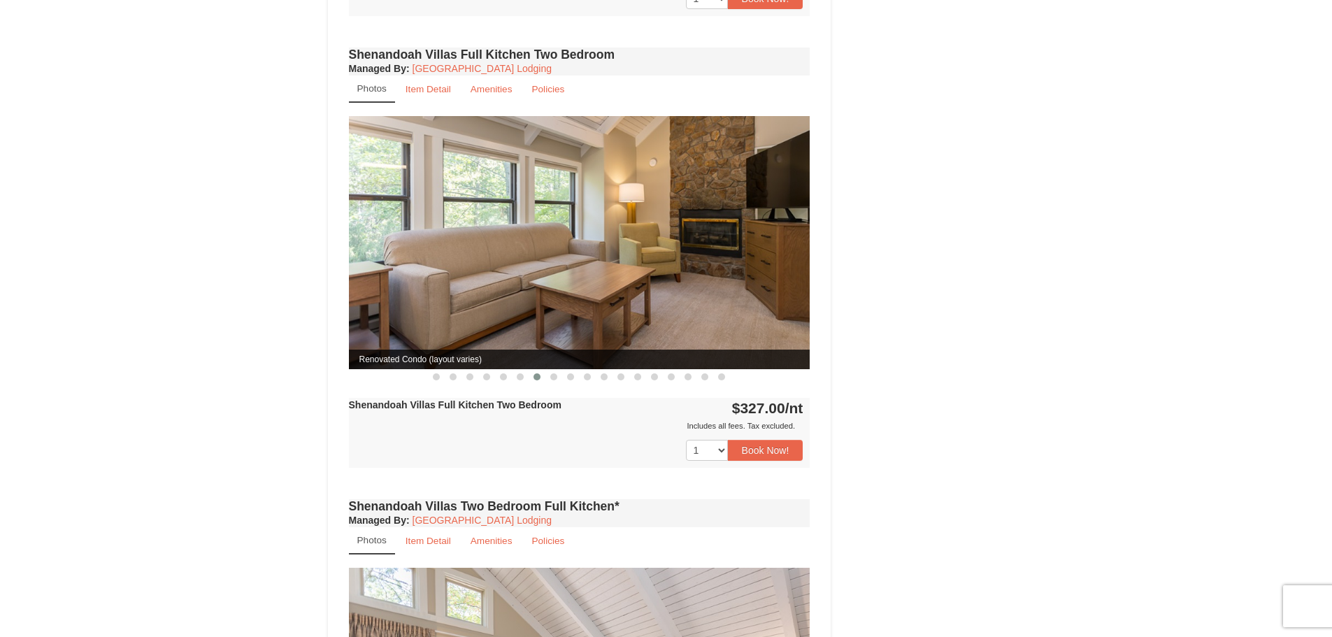
drag, startPoint x: 660, startPoint y: 211, endPoint x: 282, endPoint y: 205, distance: 377.7
click at [287, 205] on div "× Shenandoah Villas Book from $327.00! 1822 Resort Drive, Massanutten, VA Avail…" at bounding box center [666, 200] width 1332 height 2120
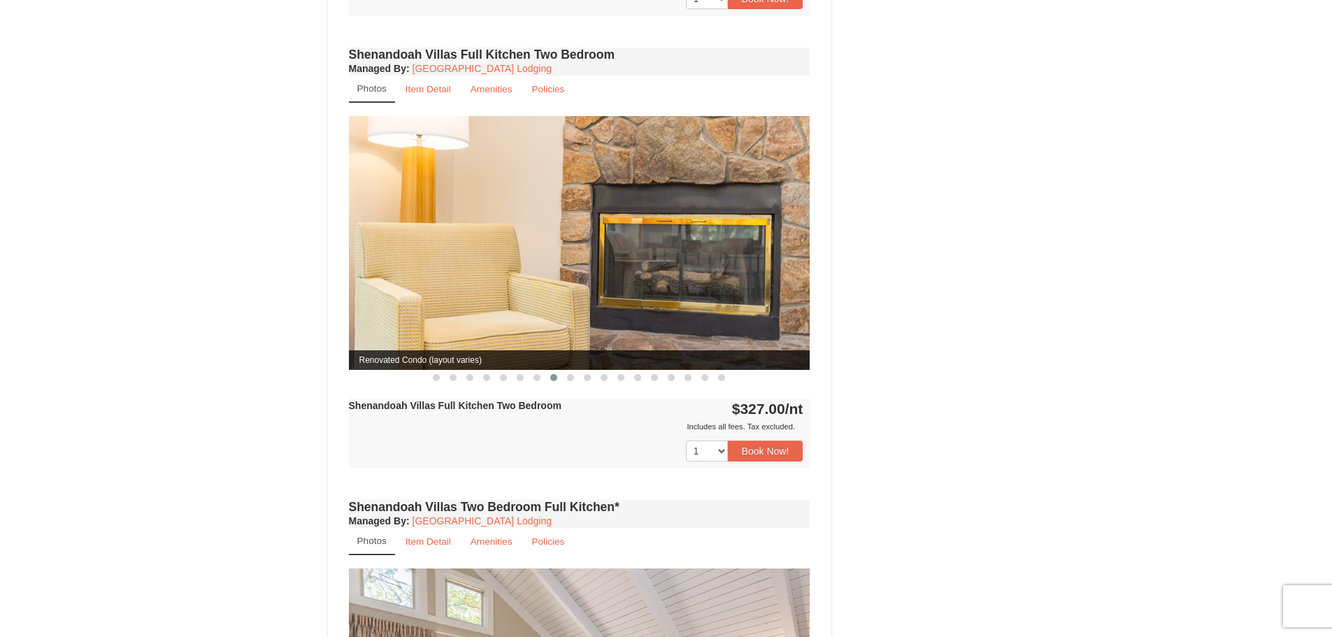
drag, startPoint x: 667, startPoint y: 245, endPoint x: 323, endPoint y: 232, distance: 344.4
click at [328, 232] on div "Book from $327.00! 1822 Resort Drive, Massanutten, VA Availability Amenities Po…" at bounding box center [580, 221] width 504 height 2016
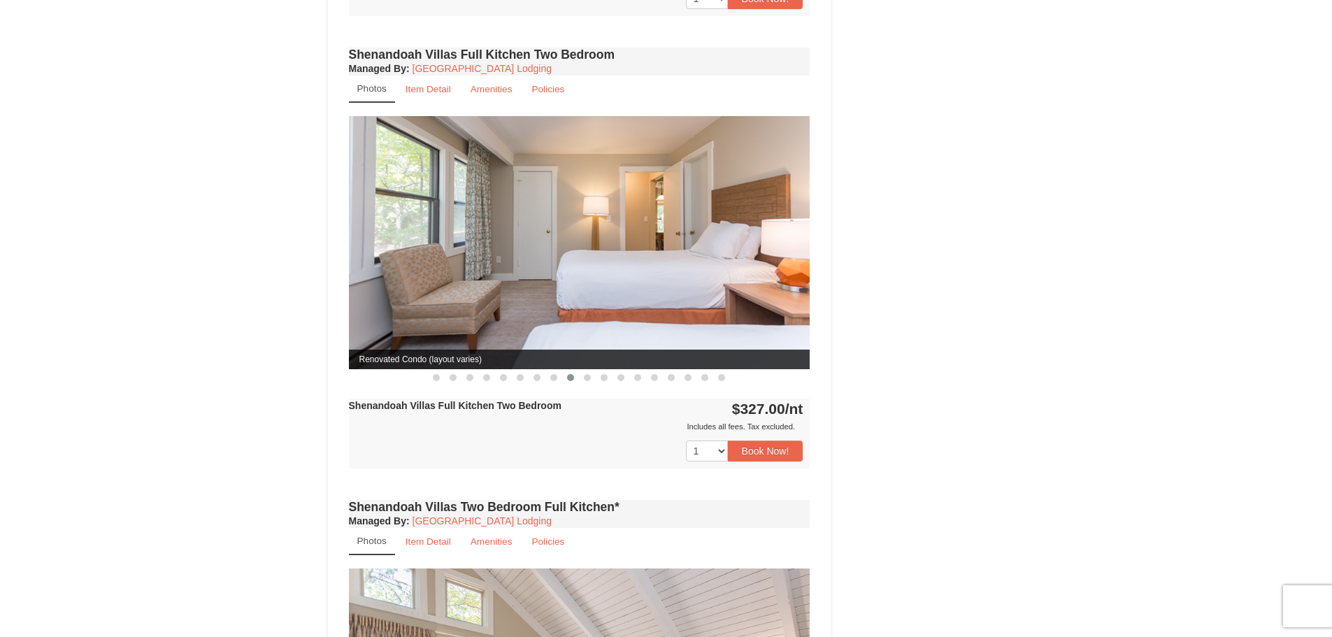
drag, startPoint x: 696, startPoint y: 234, endPoint x: 302, endPoint y: 213, distance: 394.3
click at [304, 213] on div "× Shenandoah Villas Book from $327.00! 1822 Resort Drive, Massanutten, VA Avail…" at bounding box center [666, 200] width 1332 height 2121
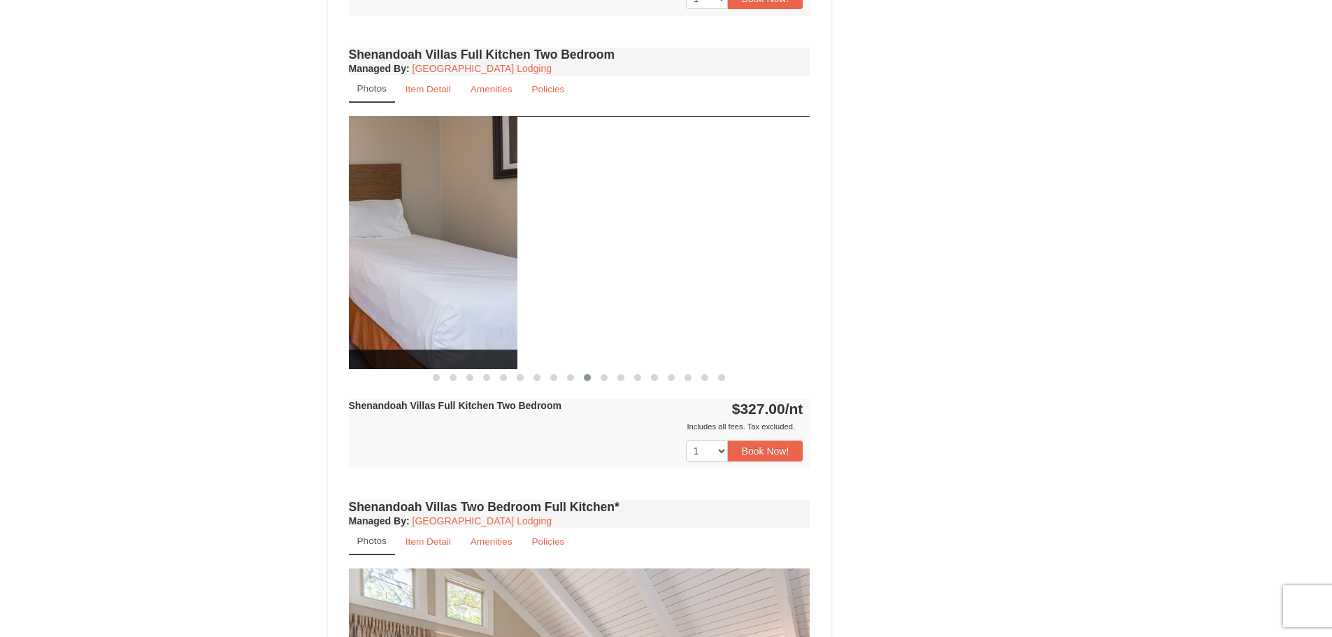
drag, startPoint x: 401, startPoint y: 208, endPoint x: 246, endPoint y: 201, distance: 154.7
click at [243, 204] on div "× Shenandoah Villas Book from $327.00! 1822 Resort Drive, Massanutten, VA Avail…" at bounding box center [666, 200] width 1332 height 2121
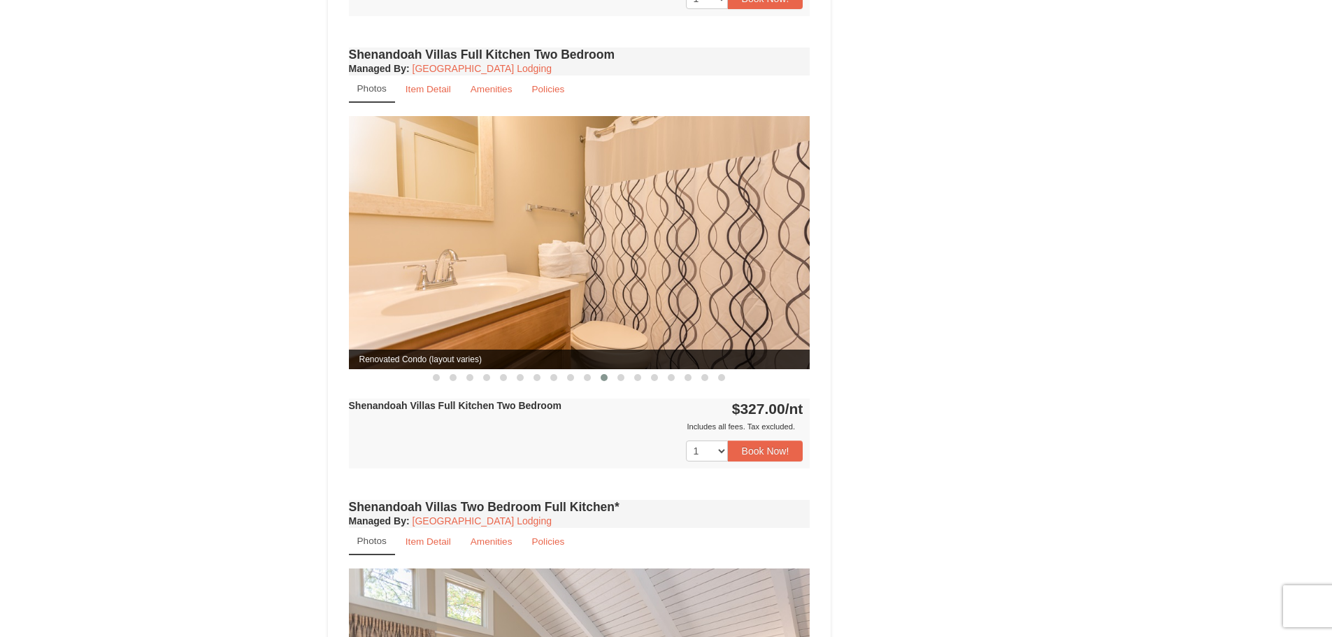
drag, startPoint x: 665, startPoint y: 215, endPoint x: 384, endPoint y: 218, distance: 281.2
click at [387, 218] on img at bounding box center [580, 242] width 462 height 252
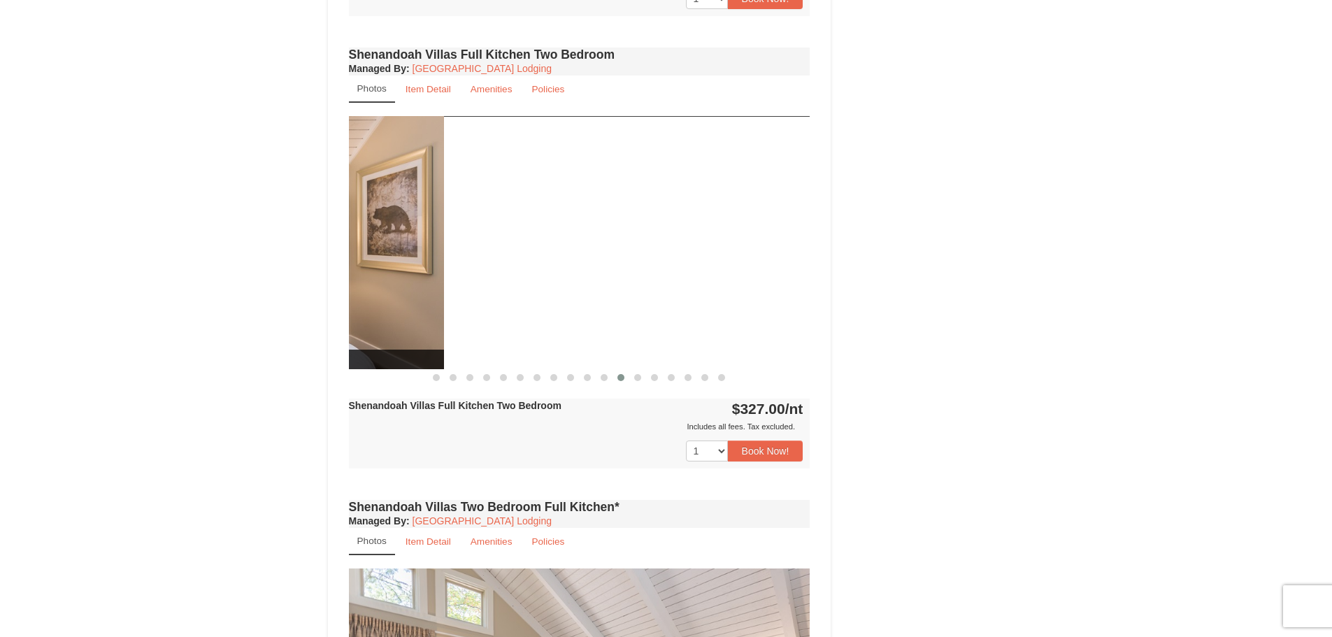
drag, startPoint x: 281, startPoint y: 218, endPoint x: 299, endPoint y: 226, distance: 19.1
click at [220, 222] on div "× Shenandoah Villas Book from $327.00! 1822 Resort Drive, Massanutten, VA Avail…" at bounding box center [666, 200] width 1332 height 2121
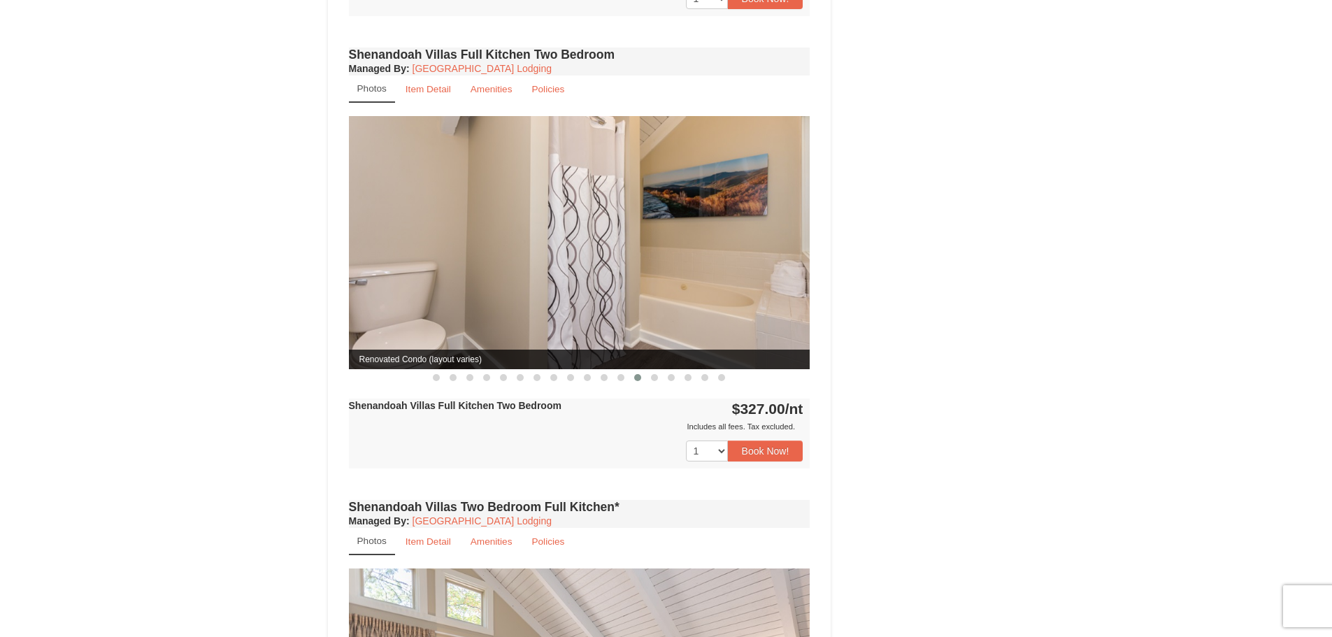
drag, startPoint x: 606, startPoint y: 242, endPoint x: 411, endPoint y: 236, distance: 195.2
click at [415, 236] on img at bounding box center [580, 242] width 462 height 252
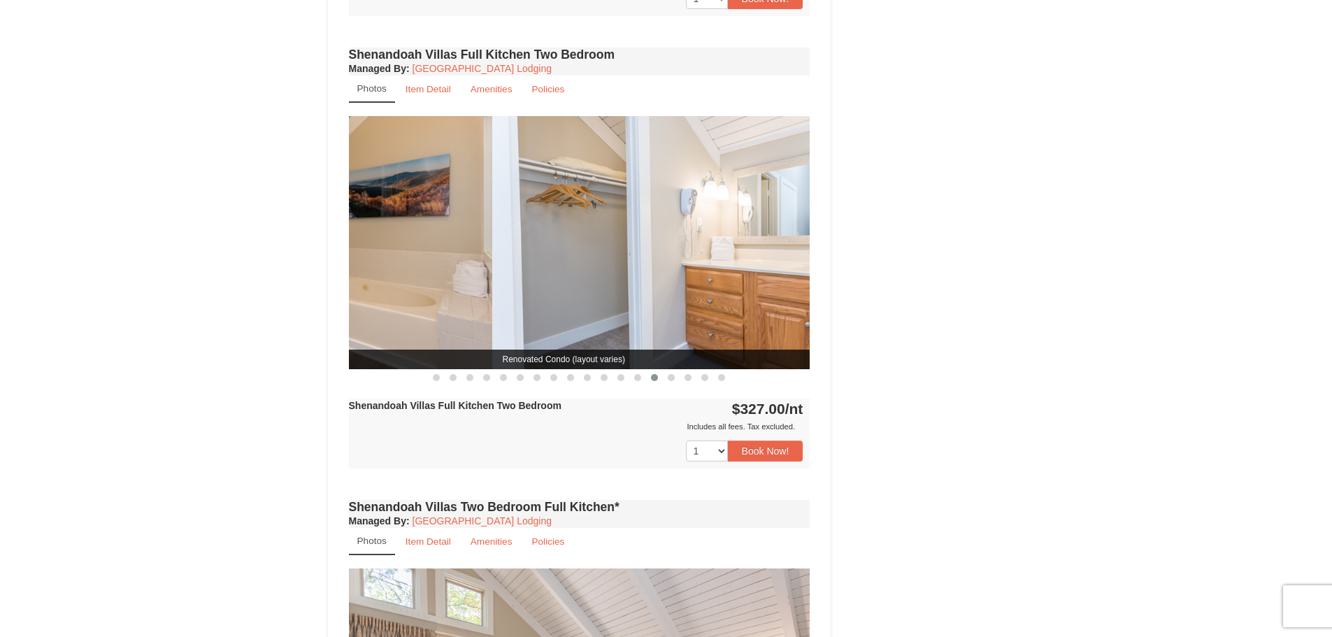
drag, startPoint x: 552, startPoint y: 240, endPoint x: 601, endPoint y: 251, distance: 50.9
click at [578, 245] on img at bounding box center [723, 242] width 462 height 252
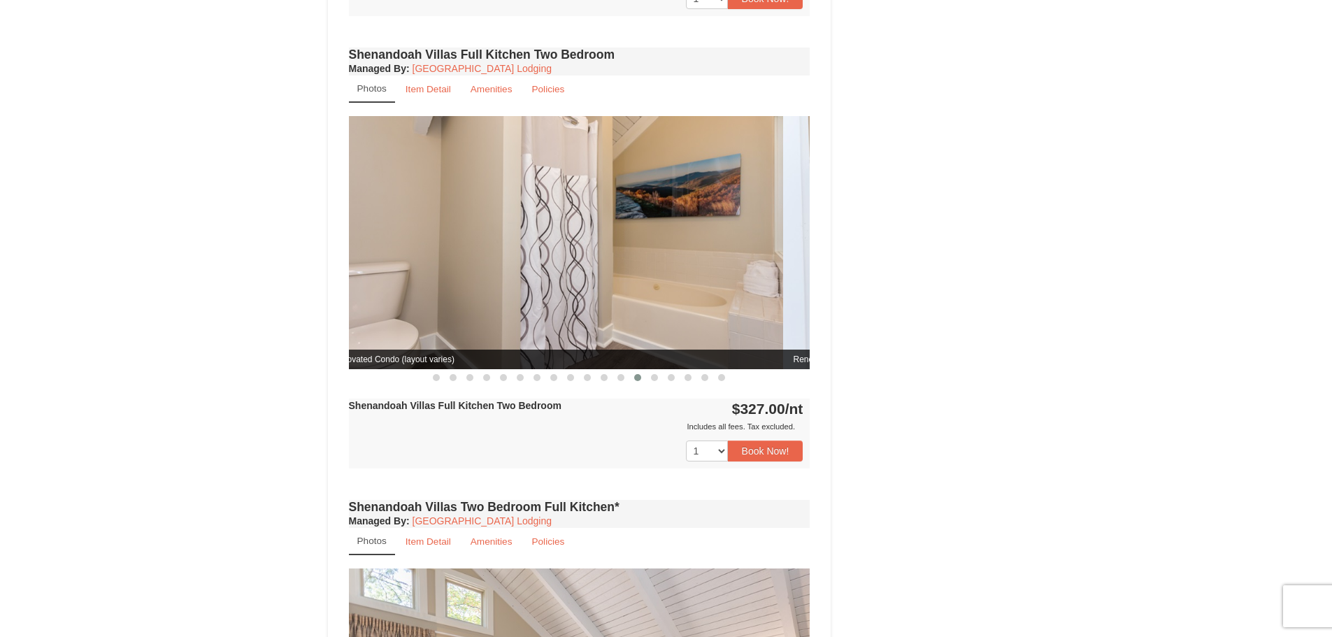
drag, startPoint x: 599, startPoint y: 227, endPoint x: 332, endPoint y: 208, distance: 268.6
click at [350, 208] on img at bounding box center [553, 242] width 462 height 252
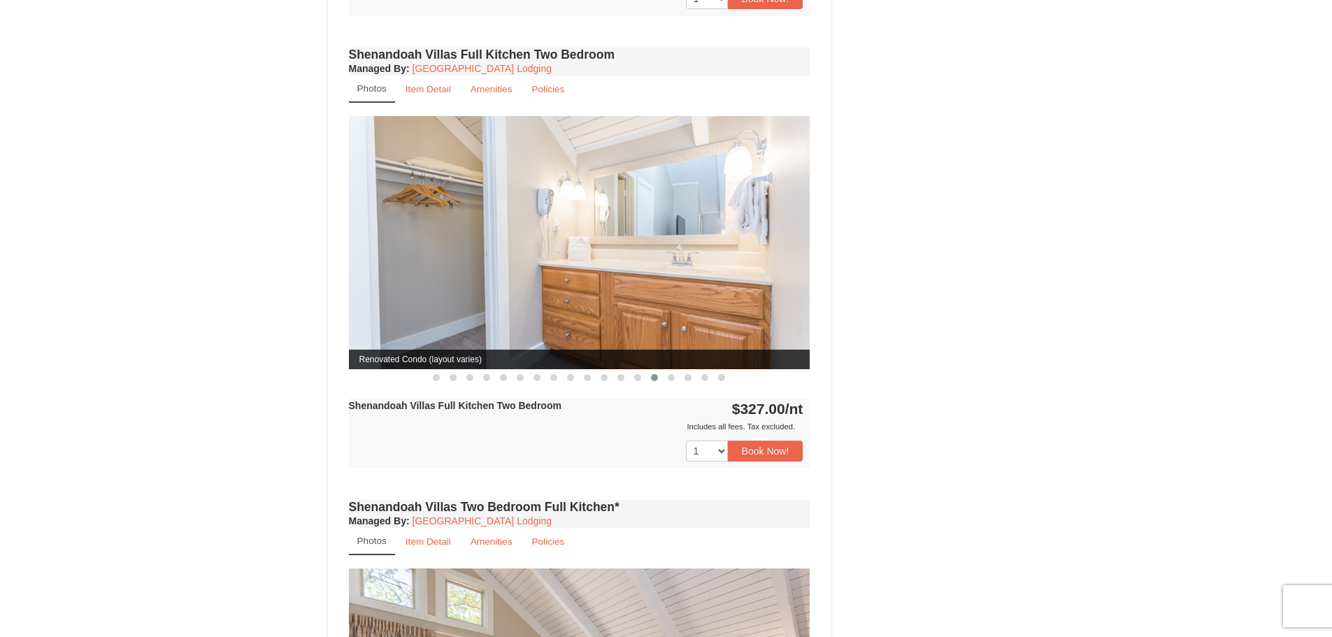
drag, startPoint x: 632, startPoint y: 247, endPoint x: 280, endPoint y: 225, distance: 352.5
click at [282, 224] on div "× Shenandoah Villas Book from $327.00! 1822 Resort Drive, Massanutten, VA Avail…" at bounding box center [666, 200] width 1332 height 2121
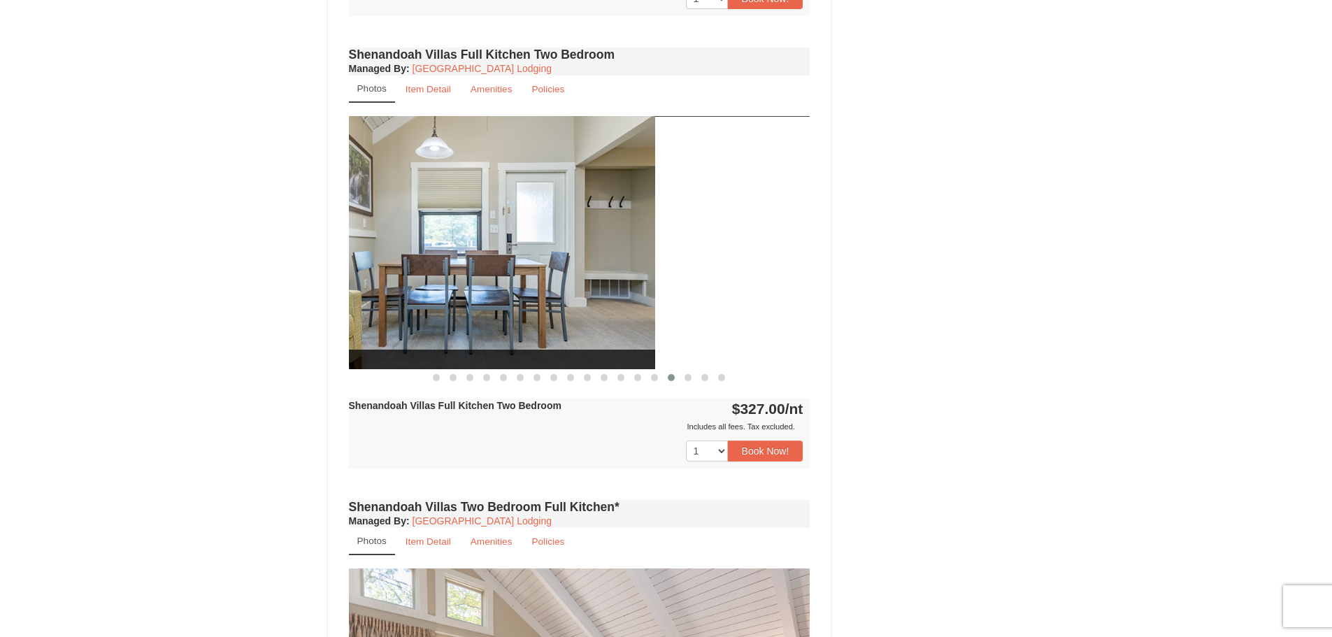
drag, startPoint x: 410, startPoint y: 216, endPoint x: 248, endPoint y: 207, distance: 161.8
click at [263, 206] on div "× Shenandoah Villas Book from $327.00! 1822 Resort Drive, Massanutten, VA Avail…" at bounding box center [666, 200] width 1332 height 2121
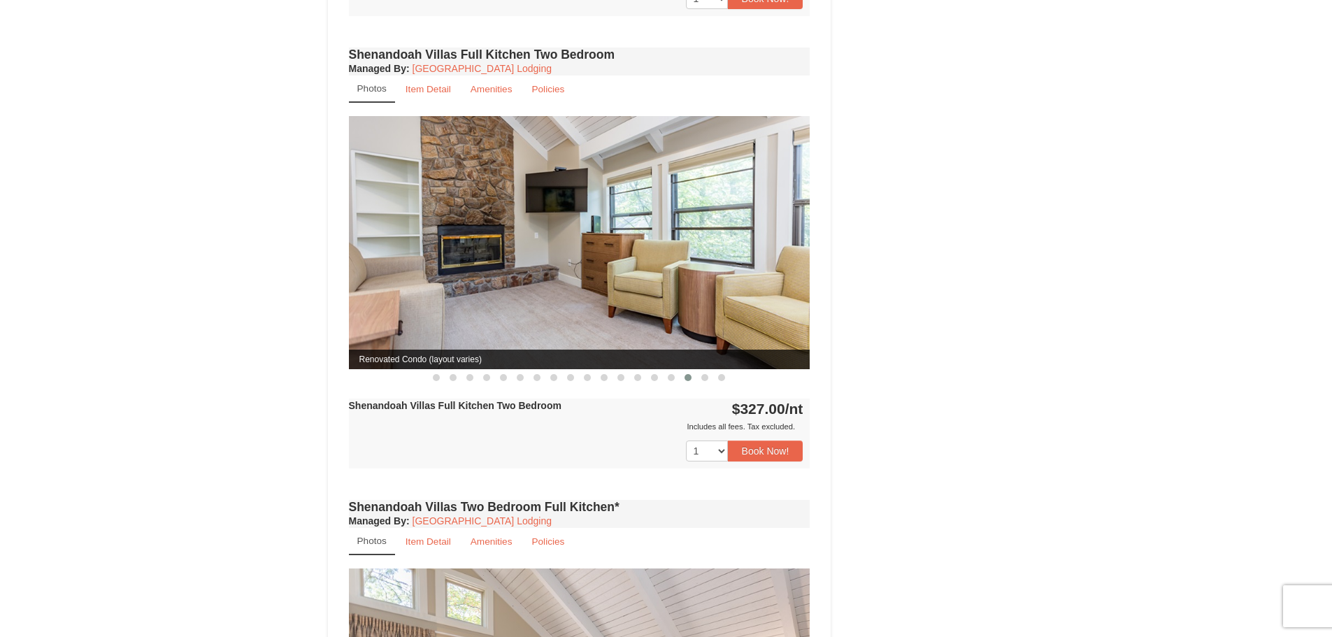
drag, startPoint x: 597, startPoint y: 235, endPoint x: 406, endPoint y: 215, distance: 192.6
click at [406, 215] on img at bounding box center [580, 242] width 462 height 252
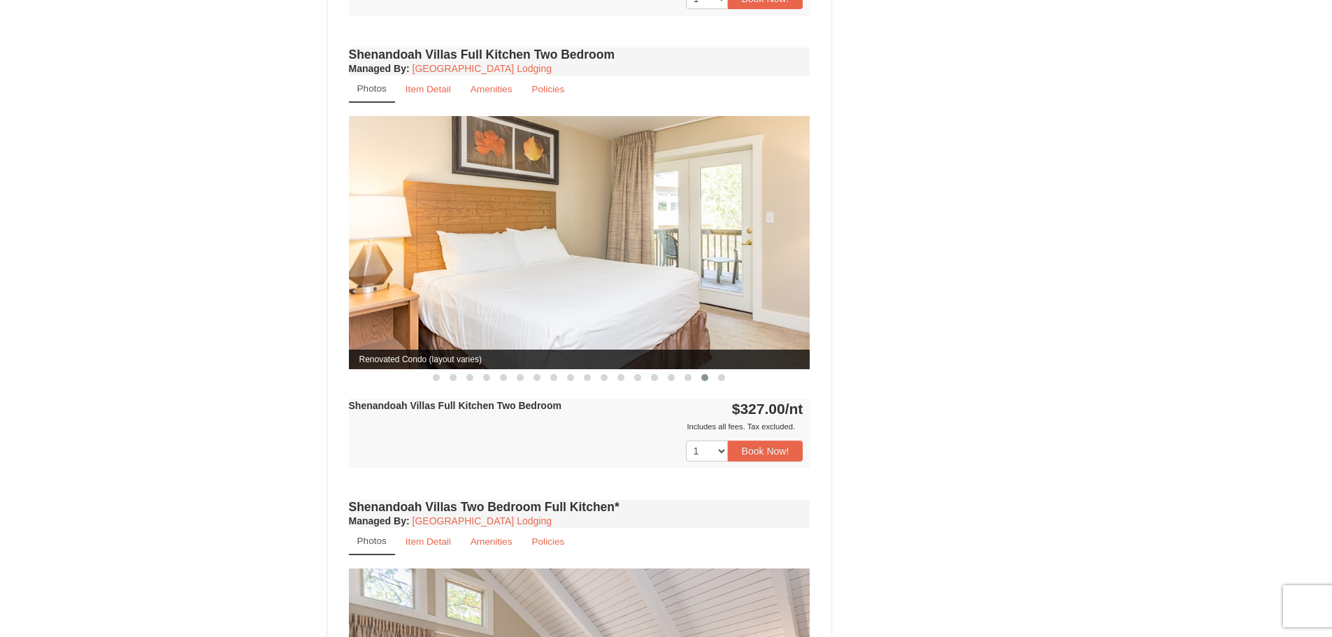
drag, startPoint x: 690, startPoint y: 232, endPoint x: 487, endPoint y: 214, distance: 203.6
click at [488, 214] on img at bounding box center [580, 242] width 462 height 252
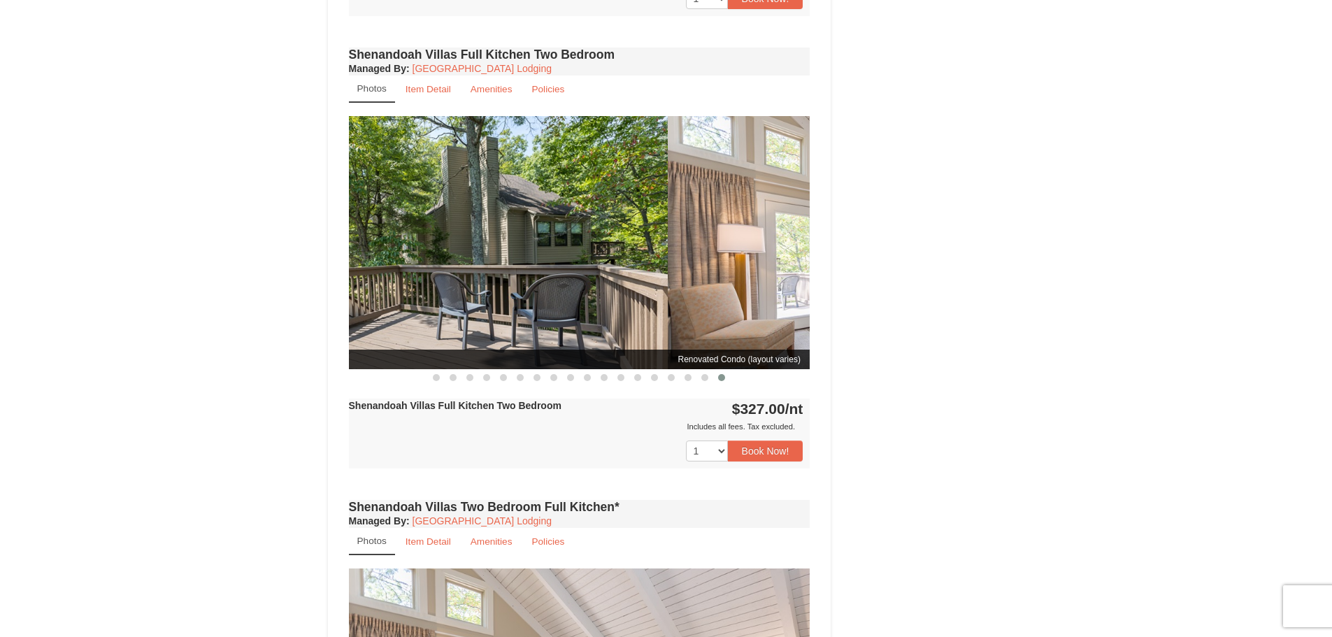
drag, startPoint x: 444, startPoint y: 201, endPoint x: 368, endPoint y: 199, distance: 76.3
click at [362, 199] on img at bounding box center [437, 242] width 462 height 252
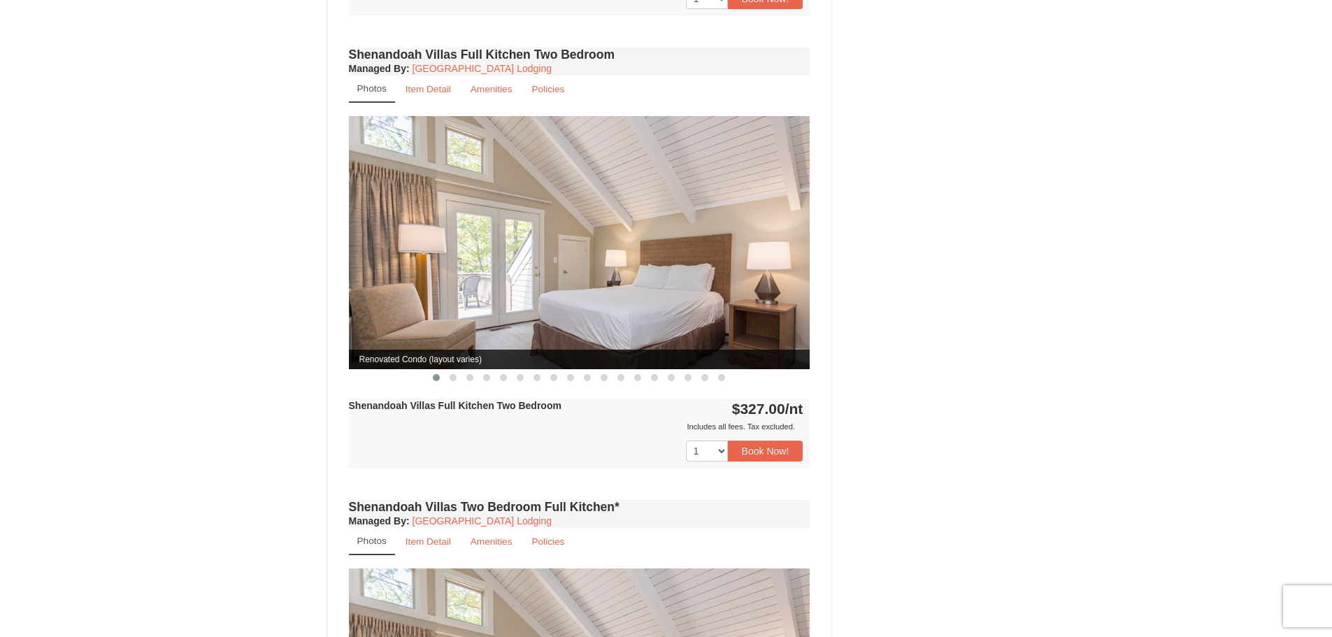
drag, startPoint x: 573, startPoint y: 227, endPoint x: 373, endPoint y: 208, distance: 200.2
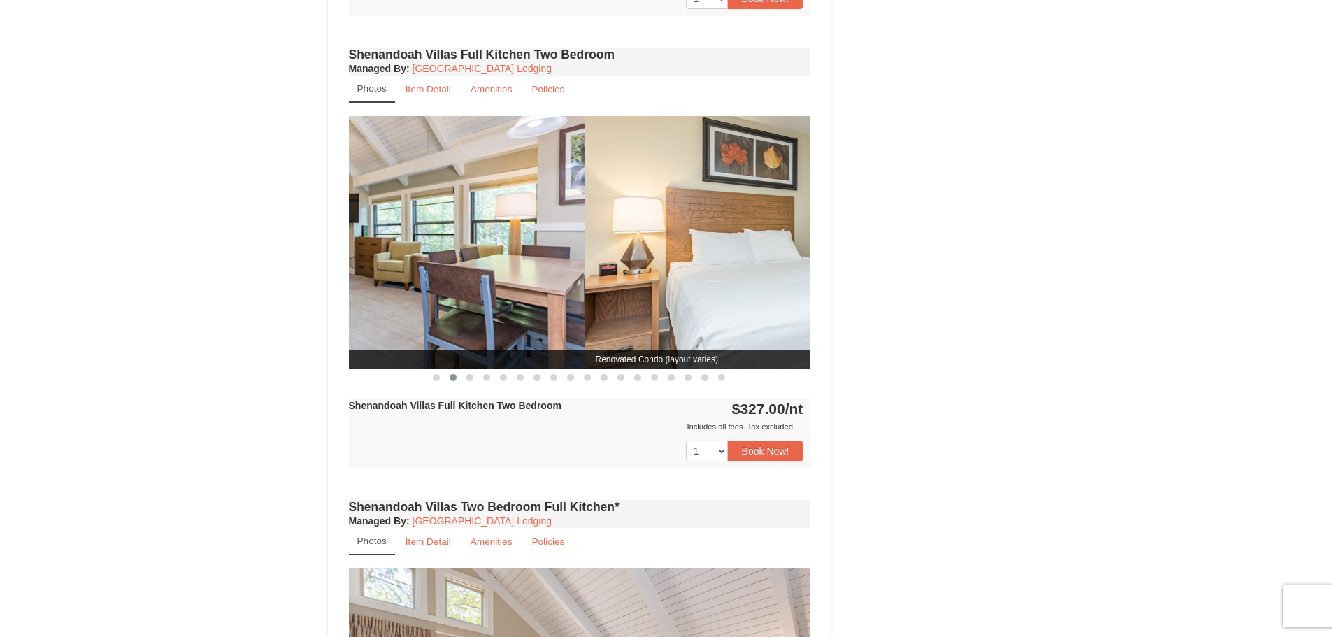
drag, startPoint x: 414, startPoint y: 211, endPoint x: 355, endPoint y: 207, distance: 58.9
click at [357, 208] on img at bounding box center [355, 242] width 462 height 252
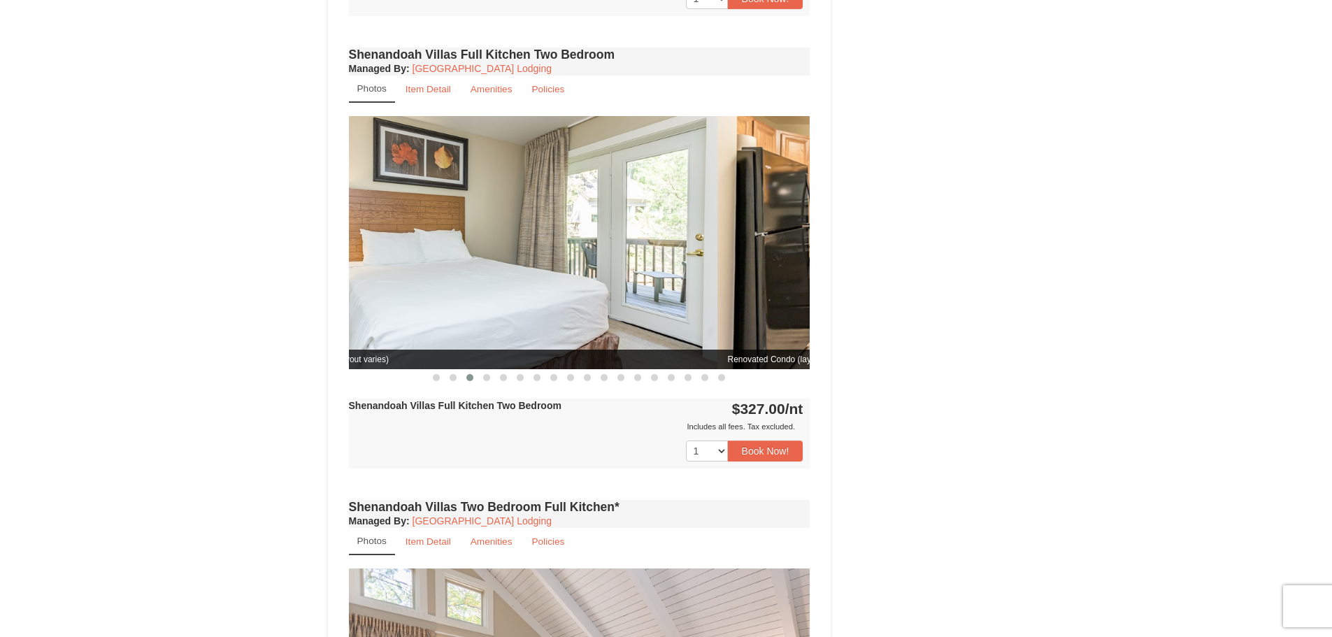
drag, startPoint x: 571, startPoint y: 232, endPoint x: 317, endPoint y: 199, distance: 256.7
click at [317, 200] on div "× Shenandoah Villas Book from $327.00! 1822 Resort Drive, Massanutten, VA Avail…" at bounding box center [666, 200] width 705 height 2093
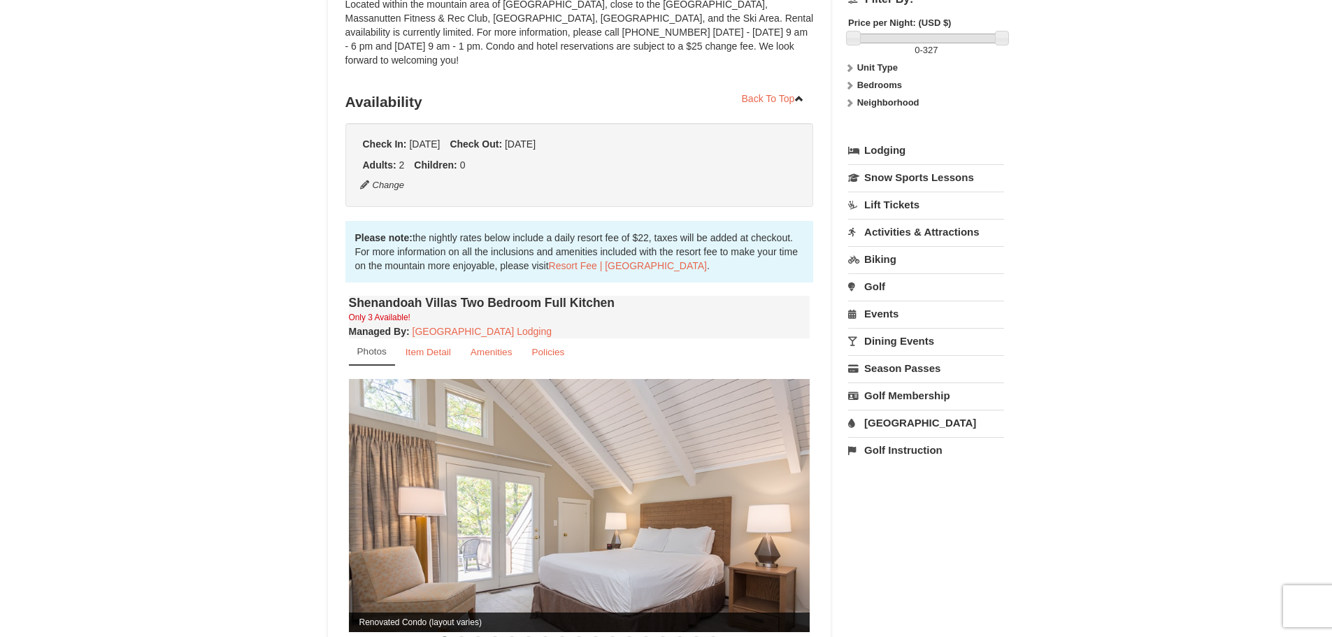
scroll to position [0, 0]
